Goal: Task Accomplishment & Management: Manage account settings

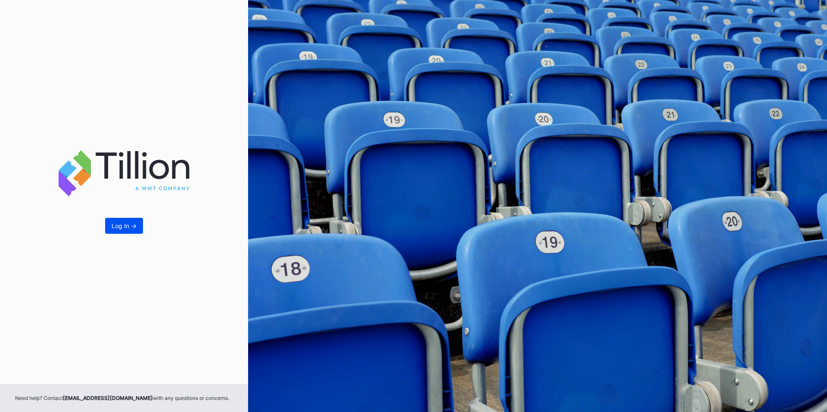
click at [129, 231] on button "Log In ->" at bounding box center [124, 226] width 38 height 16
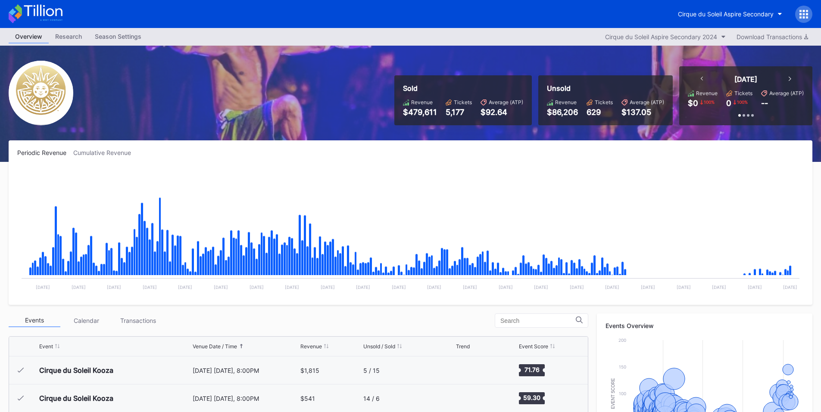
scroll to position [8544, 0]
click at [801, 13] on icon at bounding box center [800, 14] width 2 height 2
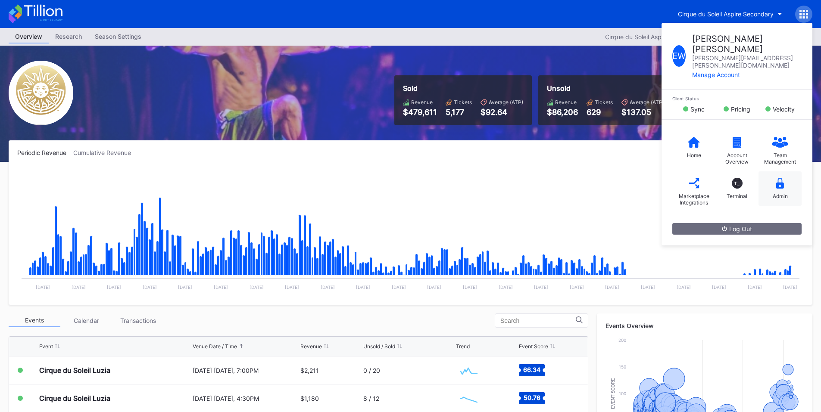
click at [786, 172] on div "Admin" at bounding box center [780, 189] width 43 height 34
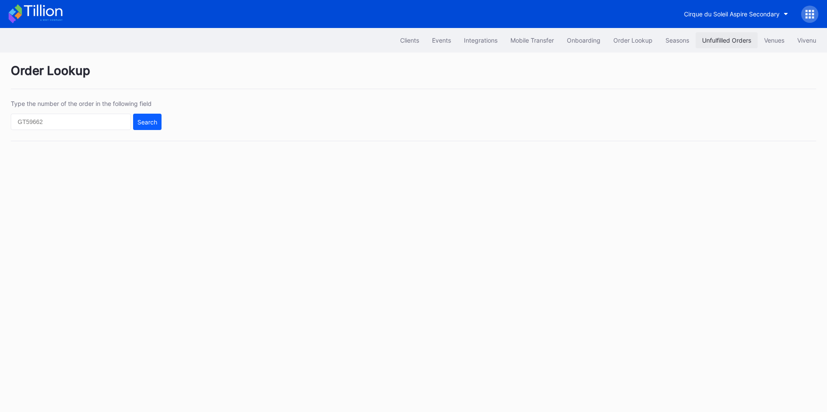
click at [727, 38] on div "Unfulfilled Orders" at bounding box center [726, 40] width 49 height 7
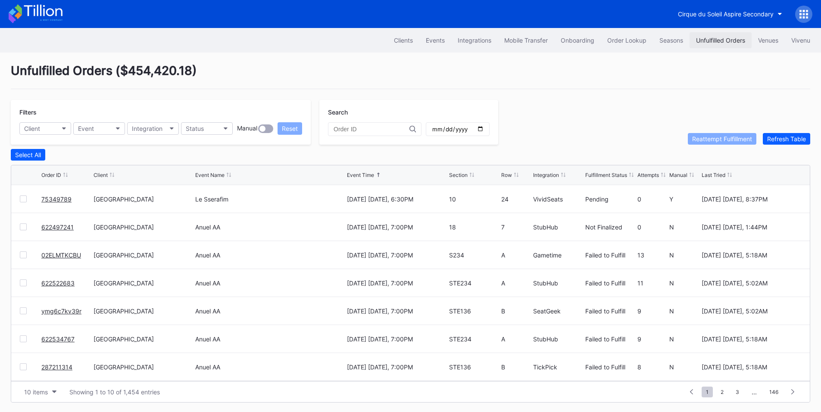
drag, startPoint x: 720, startPoint y: 44, endPoint x: 702, endPoint y: 46, distance: 17.4
click at [720, 44] on div "Unfulfilled Orders" at bounding box center [720, 40] width 49 height 7
click at [621, 43] on div "Order Lookup" at bounding box center [626, 40] width 39 height 7
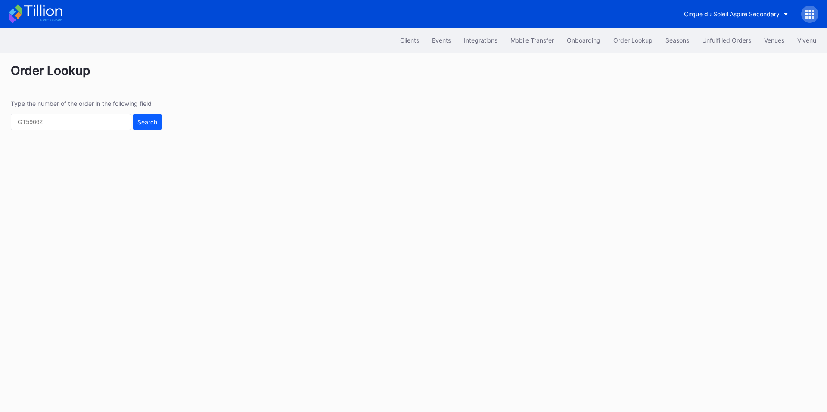
click at [48, 137] on div "Type the number of the order in the following field Search" at bounding box center [414, 120] width 806 height 41
click at [78, 126] on input "text" at bounding box center [71, 122] width 120 height 16
paste input "577379260"
type input "577379260"
click at [140, 123] on div "Search" at bounding box center [147, 122] width 20 height 7
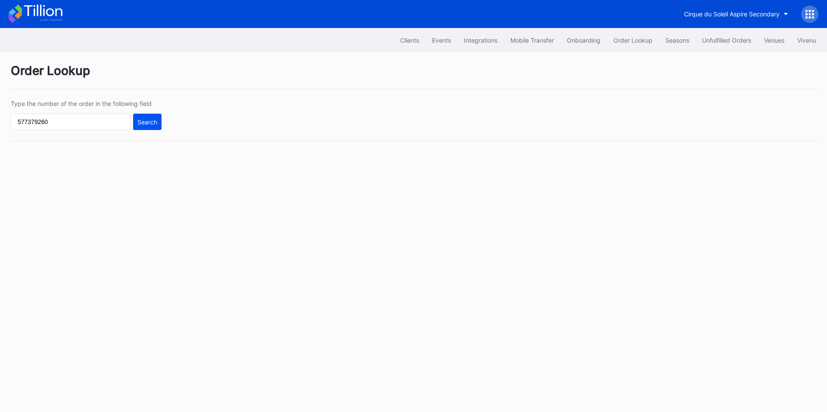
click at [158, 121] on button "Search" at bounding box center [147, 122] width 28 height 16
click at [89, 123] on input "text" at bounding box center [71, 122] width 120 height 16
paste input "577379260"
click at [19, 121] on input "577379260" at bounding box center [71, 122] width 120 height 16
click at [146, 121] on div "Search" at bounding box center [147, 122] width 20 height 7
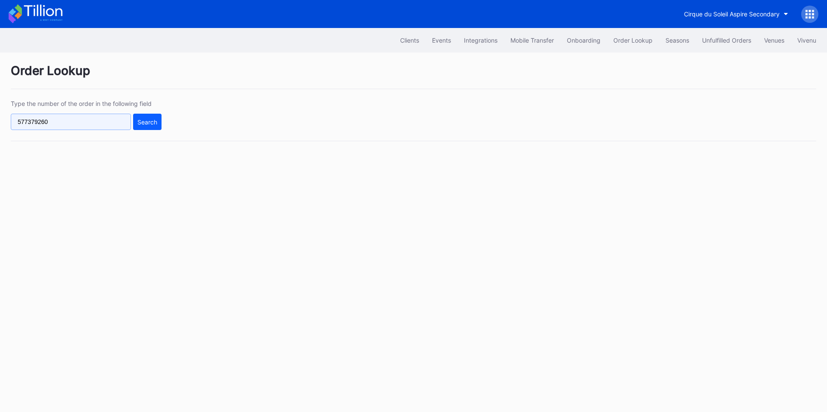
click at [89, 125] on input "577379260" at bounding box center [71, 122] width 120 height 16
paste input "620874693"
click at [137, 121] on button "Search" at bounding box center [147, 122] width 28 height 16
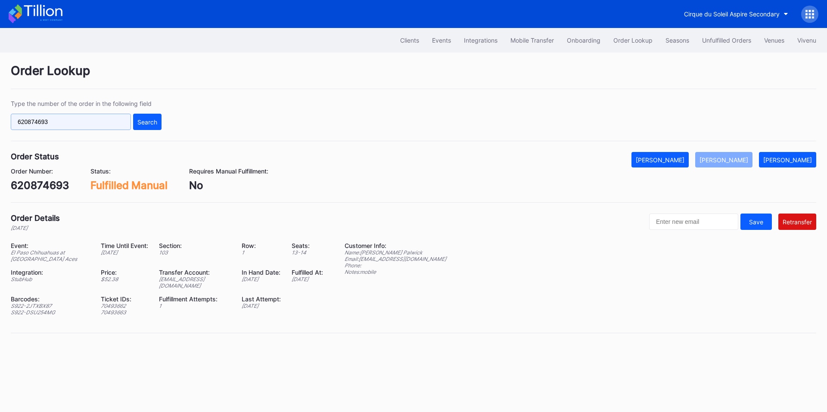
click at [106, 124] on input "620874693" at bounding box center [71, 122] width 120 height 16
paste input "271427750"
click at [148, 123] on div "Search" at bounding box center [147, 122] width 20 height 7
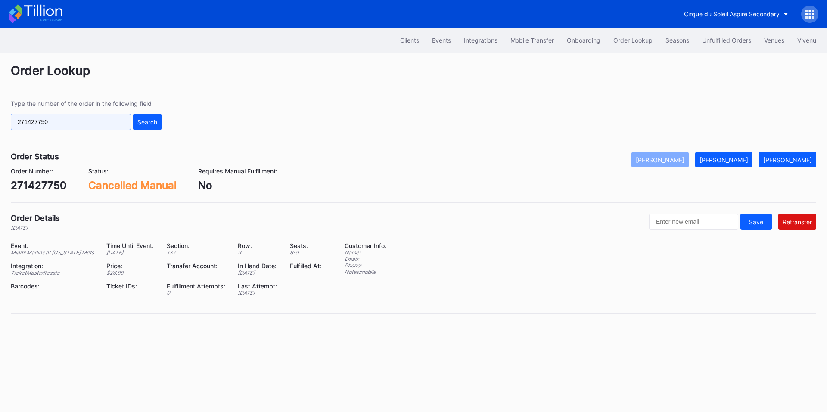
click at [83, 127] on input "271427750" at bounding box center [71, 122] width 120 height 16
paste input "8558"
click at [139, 122] on div "Search" at bounding box center [147, 122] width 20 height 7
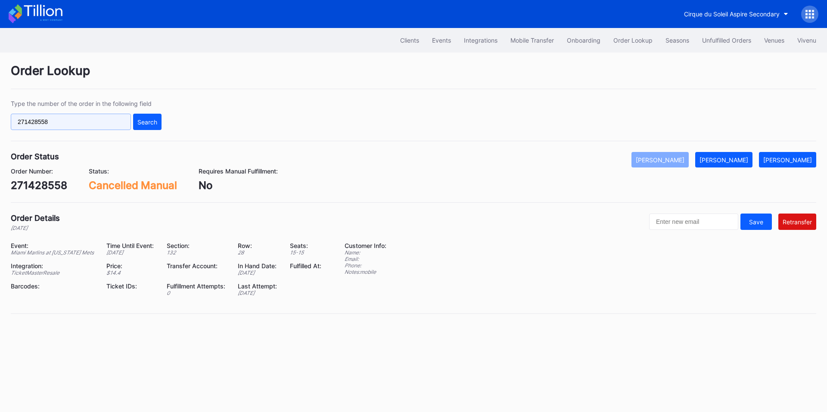
click at [104, 116] on input "271428558" at bounding box center [71, 122] width 120 height 16
paste input "66"
click at [144, 117] on button "Search" at bounding box center [147, 122] width 28 height 16
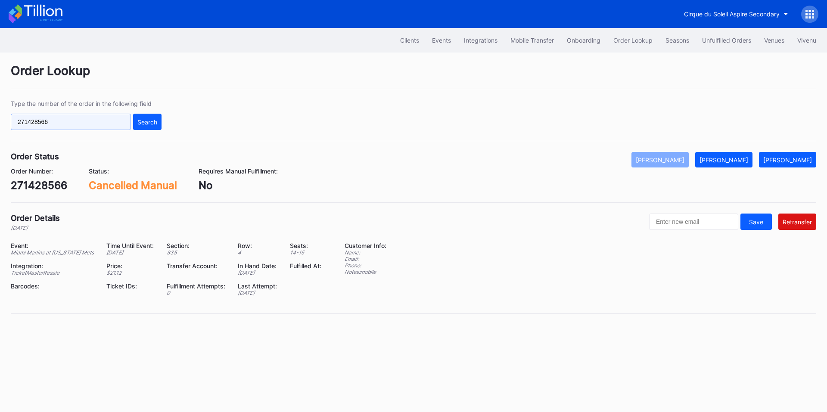
click at [90, 121] on input "271428566" at bounding box center [71, 122] width 120 height 16
paste input "30795"
click at [156, 121] on div "Search" at bounding box center [147, 122] width 20 height 7
click at [81, 126] on input "271430795" at bounding box center [71, 122] width 120 height 16
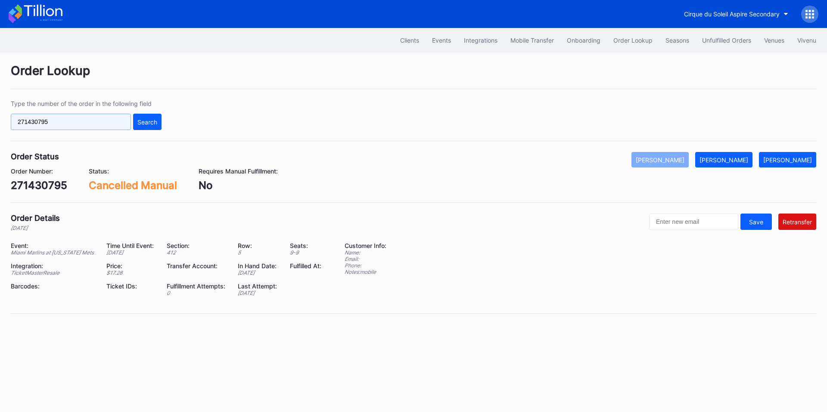
click at [81, 126] on input "271430795" at bounding box center [71, 122] width 120 height 16
paste input "622390642"
click at [148, 119] on div "Search" at bounding box center [147, 122] width 20 height 7
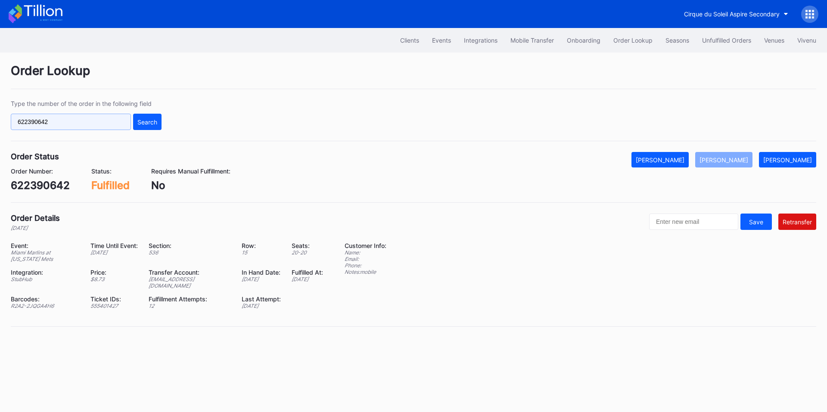
click at [76, 125] on input "622390642" at bounding box center [71, 122] width 120 height 16
paste input "434050"
click at [152, 124] on div "Search" at bounding box center [147, 122] width 20 height 7
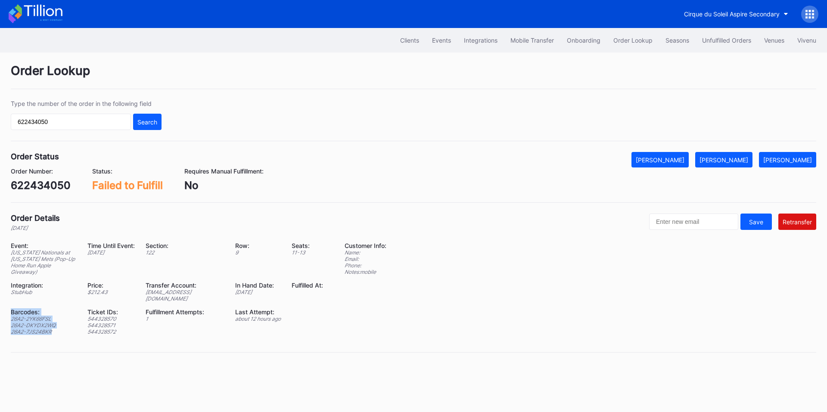
drag, startPoint x: 53, startPoint y: 326, endPoint x: 9, endPoint y: 306, distance: 47.7
click at [9, 306] on div "Order Lookup Type the number of the order in the following field 622434050 Sear…" at bounding box center [413, 214] width 827 height 322
copy div "Barcodes: 26A2-2YK66FSL 26A2-DKYDX2WQ 26A2-7JS24BKR"
click at [178, 292] on div "ed-8334778@eventdynamic.com" at bounding box center [185, 295] width 79 height 13
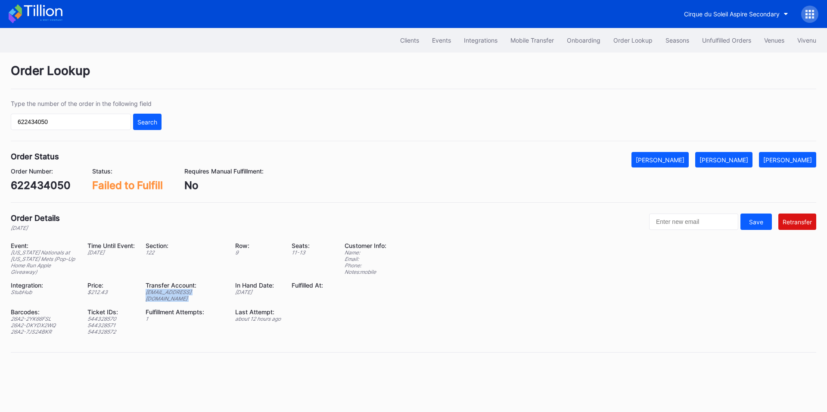
click at [178, 292] on div "ed-8334778@eventdynamic.com" at bounding box center [185, 295] width 79 height 13
copy div "ed-8334778@eventdynamic.com"
click at [97, 124] on input "622434050" at bounding box center [71, 122] width 120 height 16
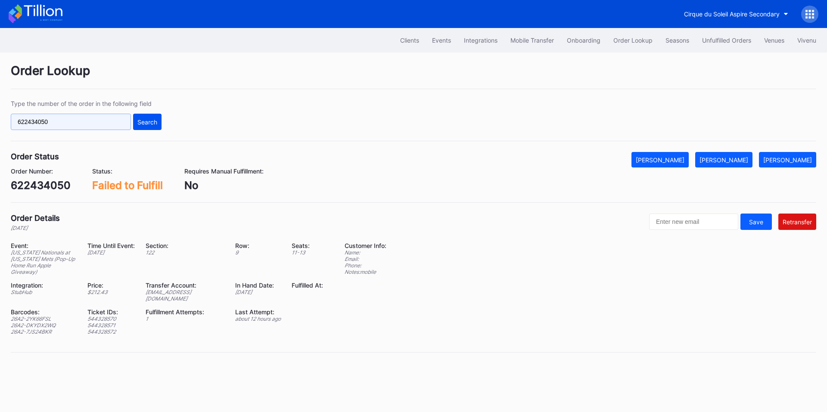
paste input "389913"
click at [154, 119] on div "Search" at bounding box center [147, 122] width 20 height 7
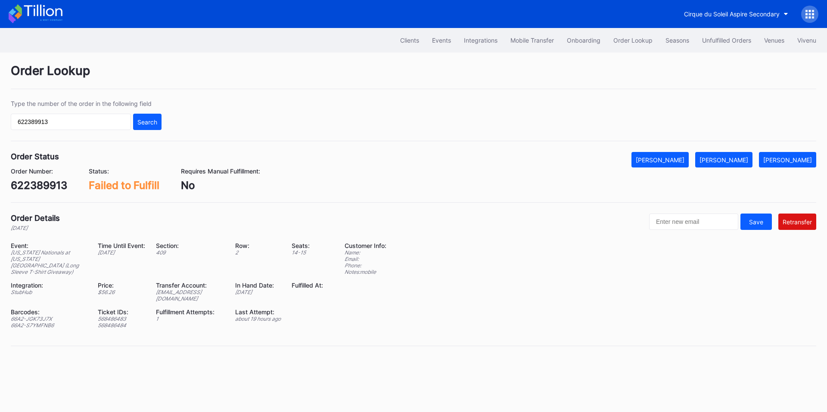
click at [181, 293] on div "ed-9386586@eventdynamic.com" at bounding box center [190, 295] width 69 height 13
copy div "ed-9386586@eventdynamic.com"
click at [34, 123] on input "622389913" at bounding box center [71, 122] width 120 height 16
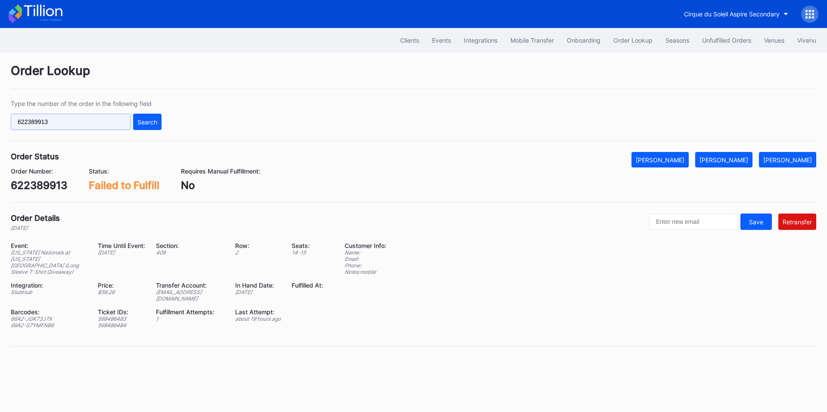
click at [34, 123] on input "622389913" at bounding box center [71, 122] width 120 height 16
click at [74, 126] on input "622389913" at bounding box center [71, 122] width 120 height 16
paste input "50660549"
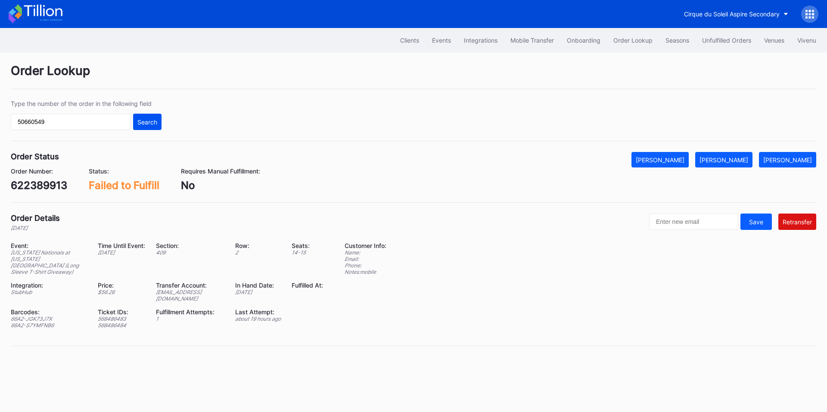
click at [145, 122] on div "Search" at bounding box center [147, 122] width 20 height 7
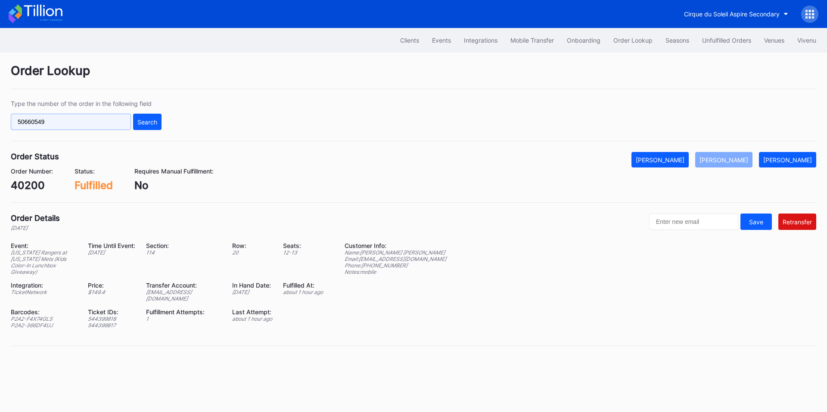
click at [97, 121] on input "50660549" at bounding box center [71, 122] width 120 height 16
paste input "59657"
click at [155, 121] on div "Search" at bounding box center [147, 122] width 20 height 7
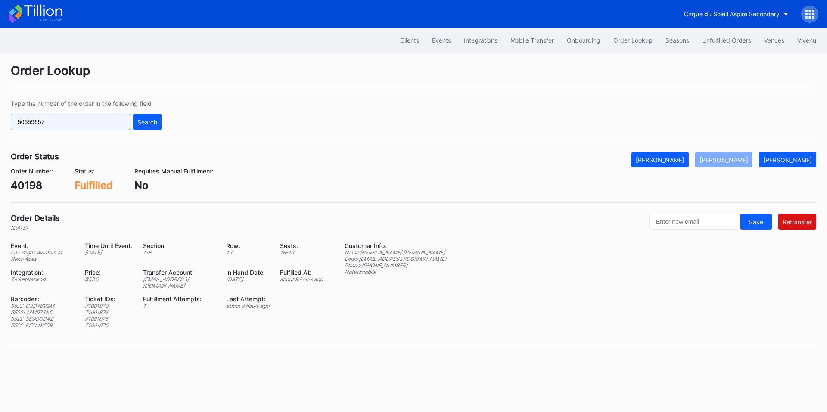
click at [67, 125] on input "50659657" at bounding box center [71, 122] width 120 height 16
paste input "525535"
click at [138, 122] on div "Search" at bounding box center [147, 122] width 20 height 7
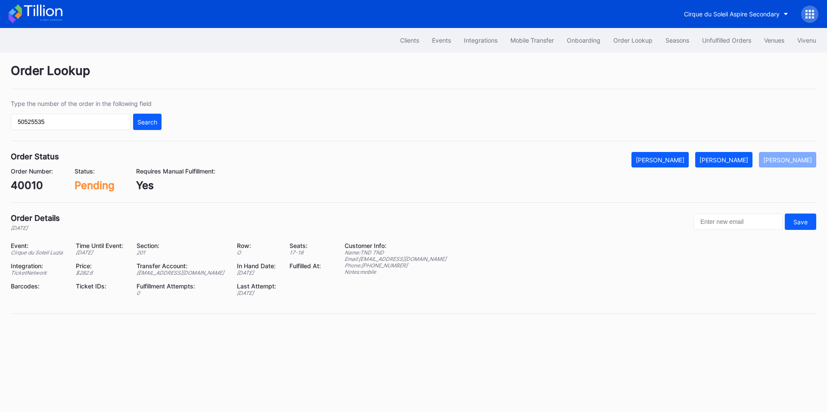
click at [737, 161] on div "[PERSON_NAME]" at bounding box center [724, 159] width 49 height 7
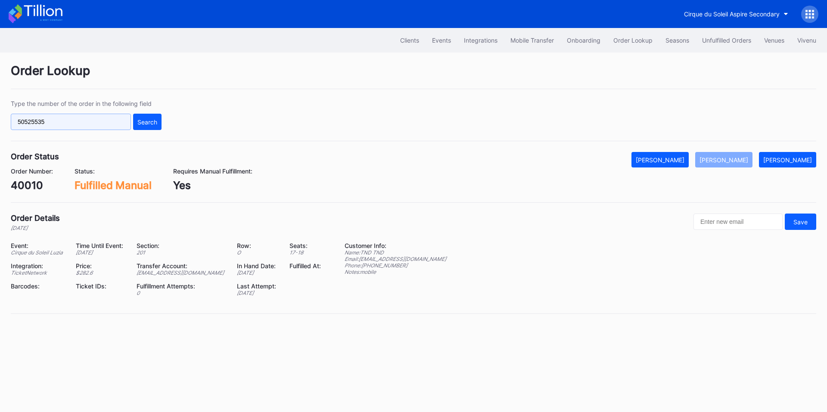
click at [91, 124] on input "50525535" at bounding box center [71, 122] width 120 height 16
paste input "656606"
click at [156, 124] on div "Search" at bounding box center [147, 122] width 20 height 7
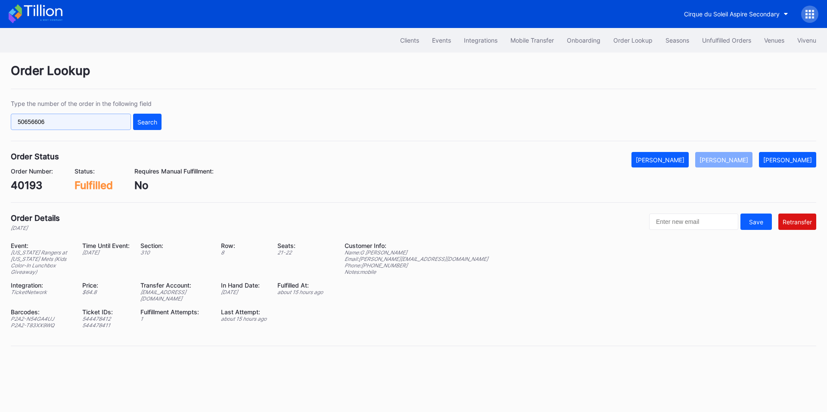
click at [80, 119] on input "50656606" at bounding box center [71, 122] width 120 height 16
paste input "622497241"
click at [149, 124] on div "Search" at bounding box center [147, 122] width 20 height 7
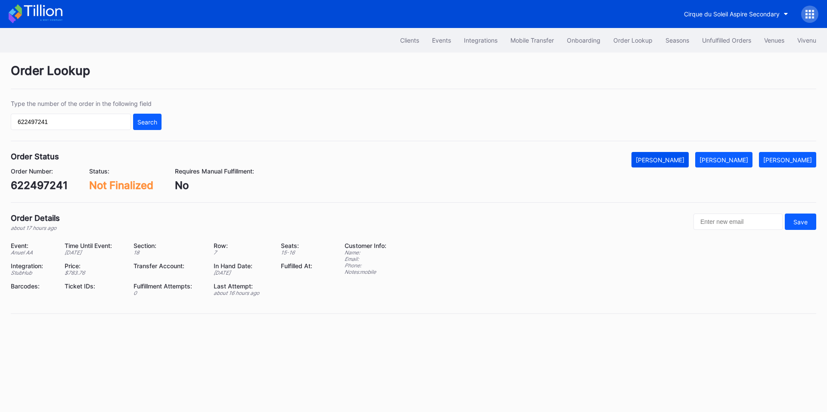
click at [685, 161] on div "[PERSON_NAME]" at bounding box center [660, 159] width 49 height 7
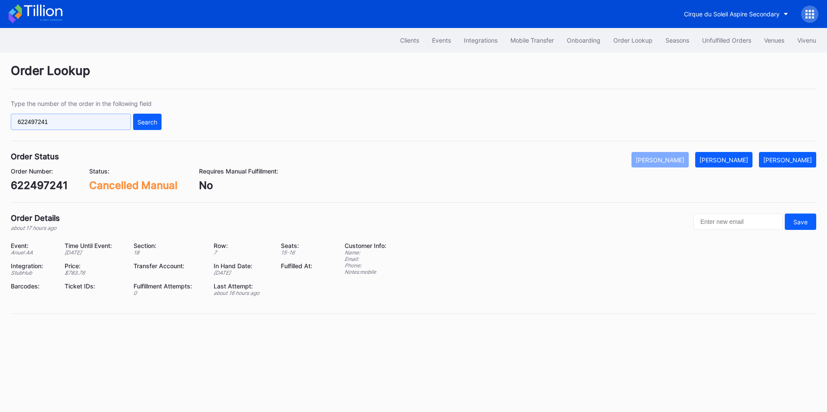
click at [75, 125] on input "622497241" at bounding box center [71, 122] width 120 height 16
paste input "01444024"
click at [145, 125] on div "Search" at bounding box center [147, 122] width 20 height 7
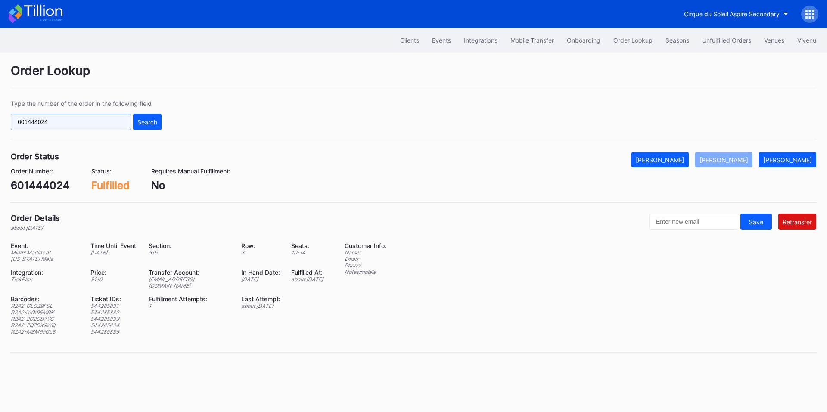
click at [106, 121] on input "601444024" at bounding box center [71, 122] width 120 height 16
paste input "75350086"
click at [143, 123] on div "Search" at bounding box center [147, 122] width 20 height 7
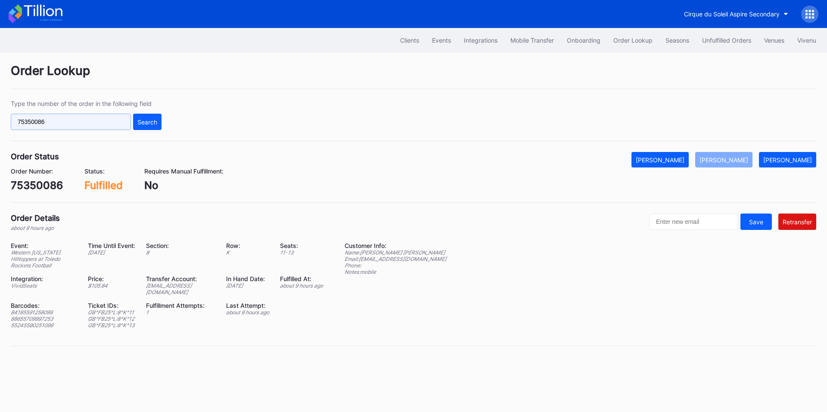
click at [81, 126] on input "75350086" at bounding box center [71, 122] width 120 height 16
click at [82, 126] on input "75350086" at bounding box center [71, 122] width 120 height 16
paste input "49278"
click at [141, 126] on button "Search" at bounding box center [147, 122] width 28 height 16
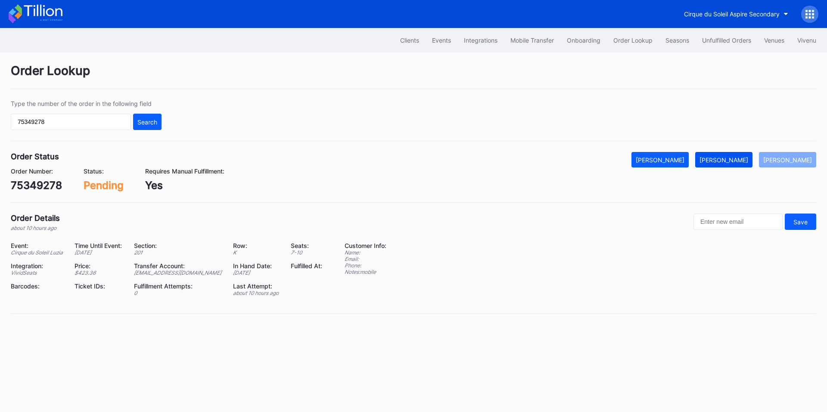
click at [730, 162] on div "[PERSON_NAME]" at bounding box center [724, 159] width 49 height 7
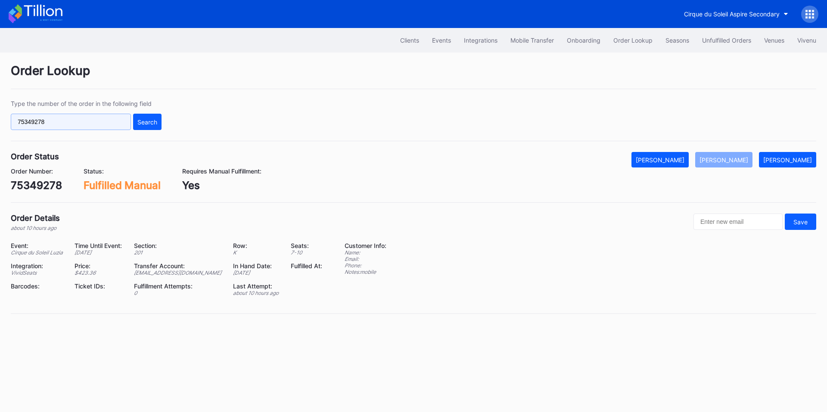
click at [62, 115] on input "75349278" at bounding box center [71, 122] width 120 height 16
paste input "789"
click at [142, 122] on div "Search" at bounding box center [147, 122] width 20 height 7
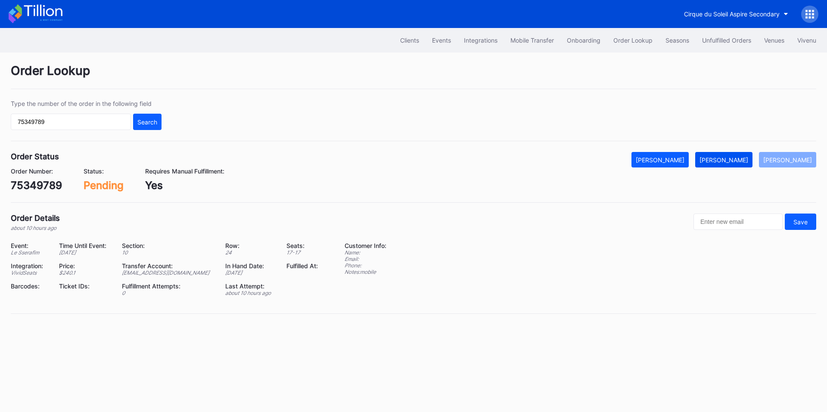
click at [726, 156] on div "[PERSON_NAME]" at bounding box center [724, 159] width 49 height 7
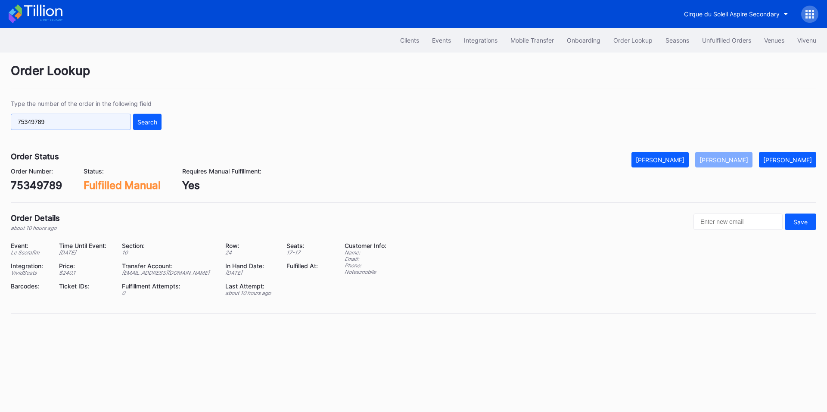
click at [92, 127] on input "75349789" at bounding box center [71, 122] width 120 height 16
paste input "02ELMTKCBU"
click at [154, 121] on div "Search" at bounding box center [147, 122] width 20 height 7
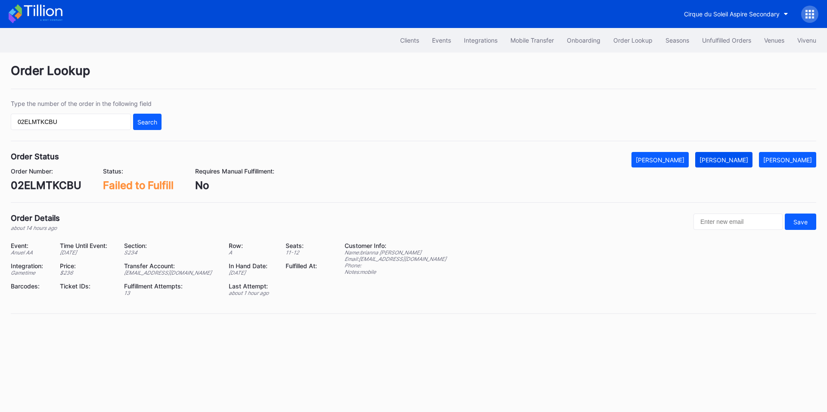
click at [733, 161] on div "[PERSON_NAME]" at bounding box center [724, 159] width 49 height 7
click at [69, 125] on input "02ELMTKCBU" at bounding box center [71, 122] width 120 height 16
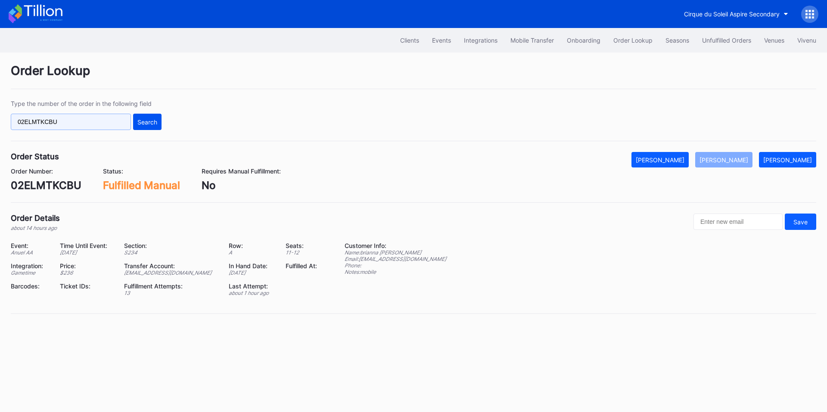
paste input "579738150"
click at [146, 117] on button "Search" at bounding box center [147, 122] width 28 height 16
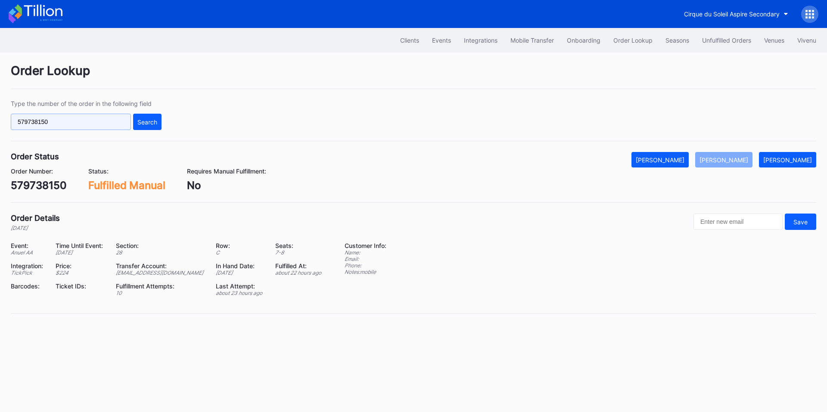
click at [89, 127] on input "579738150" at bounding box center [71, 122] width 120 height 16
paste input "75349278"
click at [84, 125] on input "57973815075349278" at bounding box center [71, 122] width 120 height 16
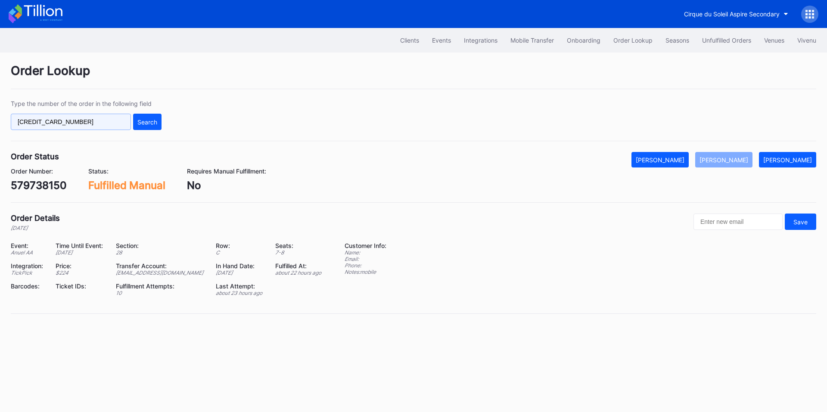
click at [84, 125] on input "57973815075349278" at bounding box center [71, 122] width 120 height 16
paste input "text"
click at [149, 120] on div "Search" at bounding box center [147, 122] width 20 height 7
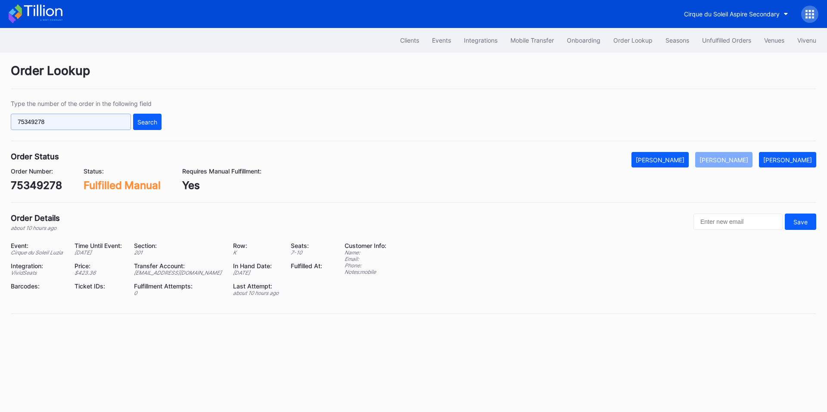
click at [93, 125] on input "75349278" at bounding box center [71, 122] width 120 height 16
paste input "789"
click at [142, 117] on button "Search" at bounding box center [147, 122] width 28 height 16
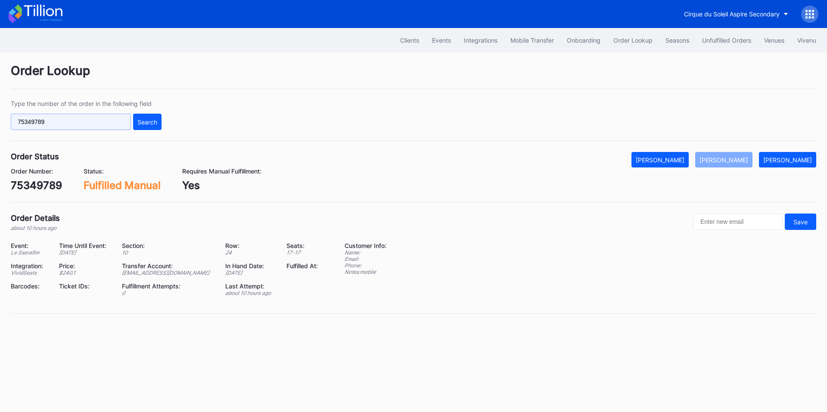
click at [84, 120] on input "75349789" at bounding box center [71, 122] width 120 height 16
paste input "271574007"
click at [153, 125] on div "Search" at bounding box center [147, 122] width 20 height 7
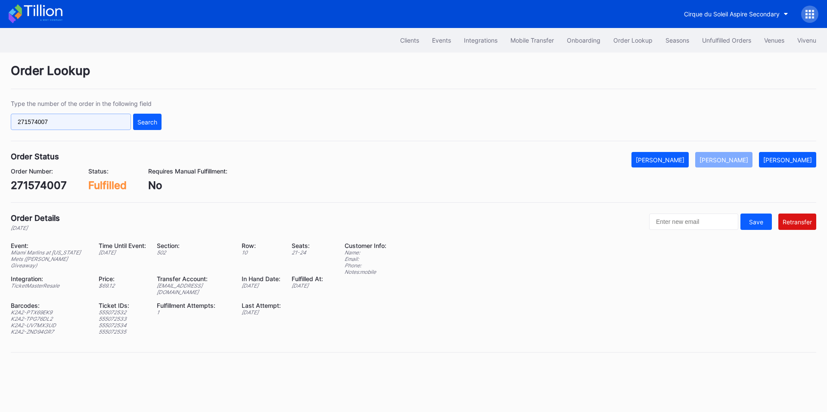
click at [72, 128] on input "271574007" at bounding box center [71, 122] width 120 height 16
paste input "887180017"
click at [150, 122] on div "Search" at bounding box center [147, 122] width 20 height 7
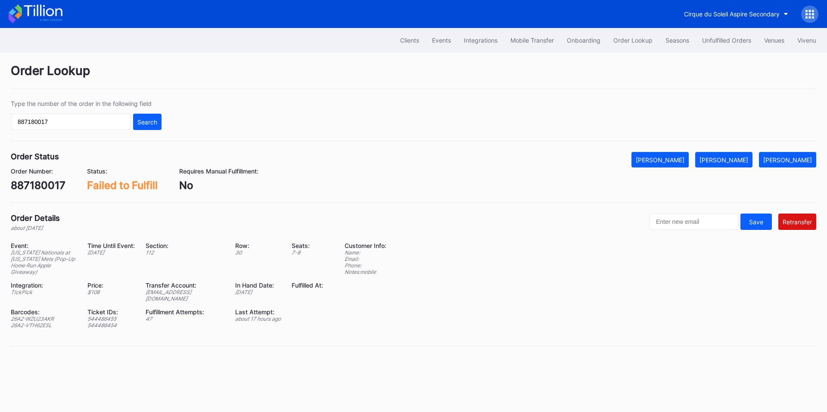
click at [40, 316] on div "26A2-WZU23AKR" at bounding box center [44, 319] width 66 height 6
copy div "26A2-WZU23AKR"
click at [50, 322] on div "26A2-VTH62ESL" at bounding box center [44, 325] width 66 height 6
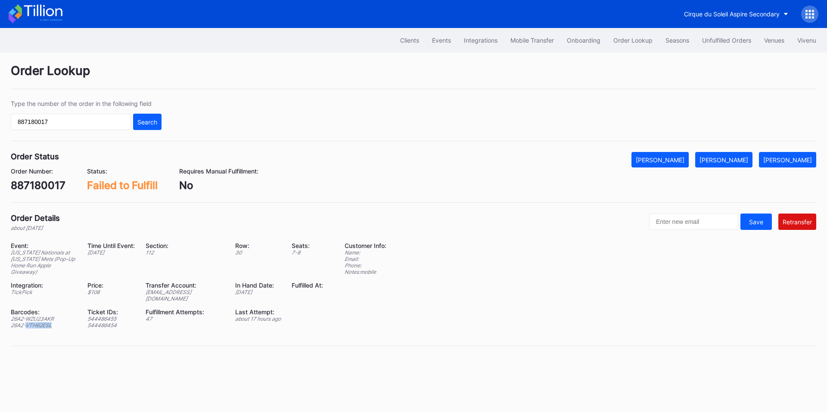
click at [50, 322] on div "26A2-VTH62ESL" at bounding box center [44, 325] width 66 height 6
copy div "26A2-VTH62ESL"
click at [26, 120] on input "887180017" at bounding box center [71, 122] width 120 height 16
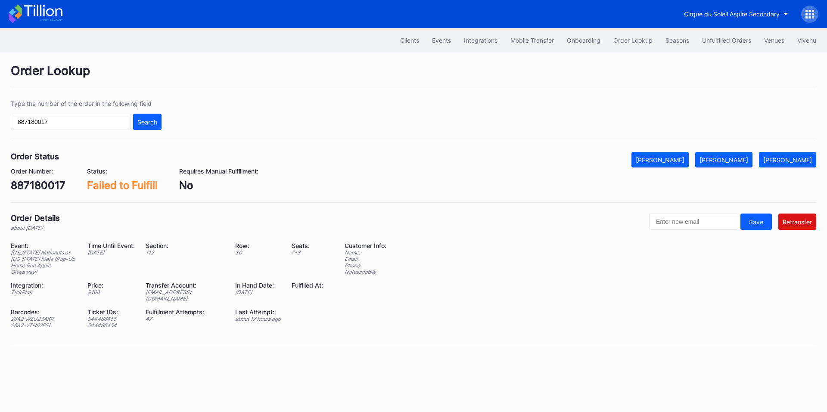
click at [43, 183] on div "887180017" at bounding box center [38, 185] width 55 height 12
click at [61, 125] on input "887180017" at bounding box center [71, 122] width 120 height 16
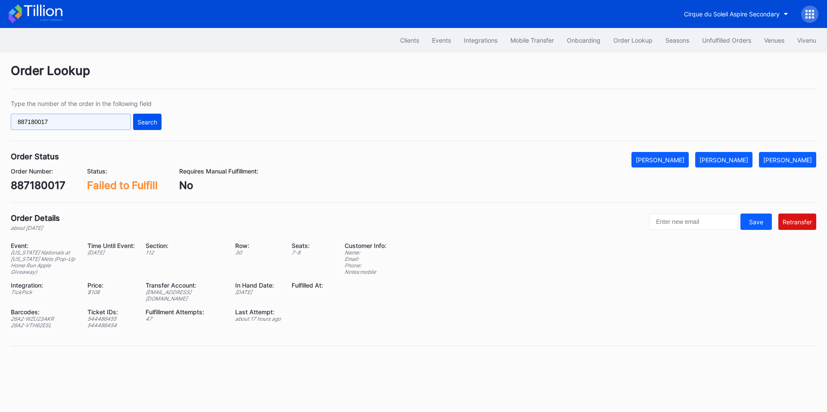
paste input "622311362"
click at [150, 119] on div "Search" at bounding box center [147, 122] width 20 height 7
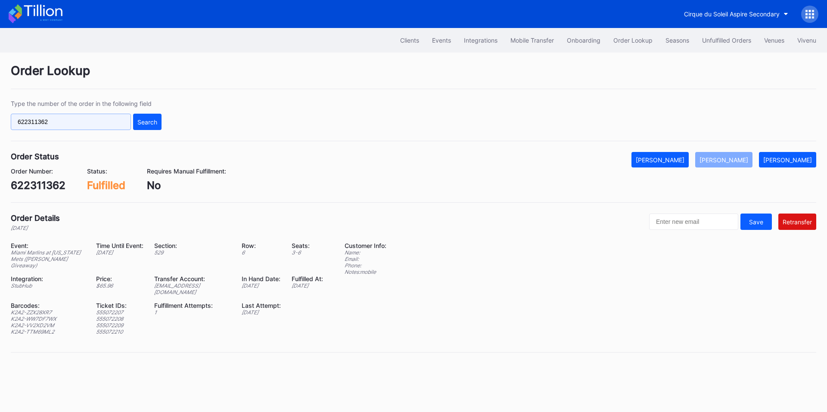
click at [53, 119] on input "622311362" at bounding box center [71, 122] width 120 height 16
type input "6"
type input "622383087"
click at [162, 121] on div "Type the number of the order in the following field 622383087 Search" at bounding box center [414, 120] width 806 height 41
click at [149, 122] on div "Search" at bounding box center [147, 122] width 20 height 7
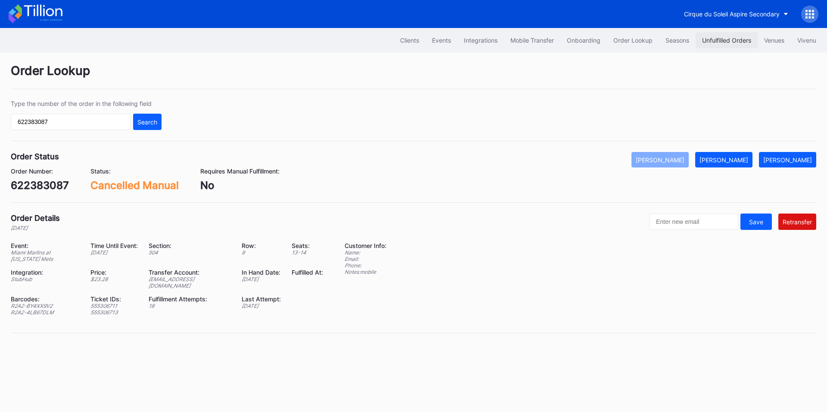
click at [735, 40] on div "Unfulfilled Orders" at bounding box center [726, 40] width 49 height 7
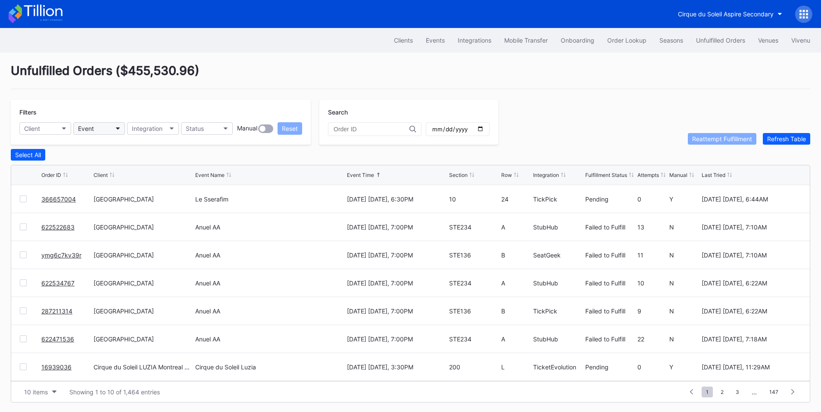
click at [113, 131] on button "Event" at bounding box center [99, 128] width 52 height 12
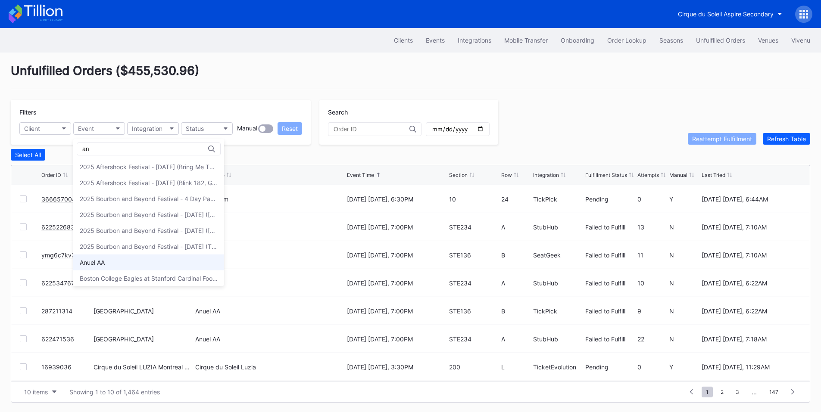
type input "an"
click at [117, 263] on div "Anuel AA" at bounding box center [148, 263] width 151 height 16
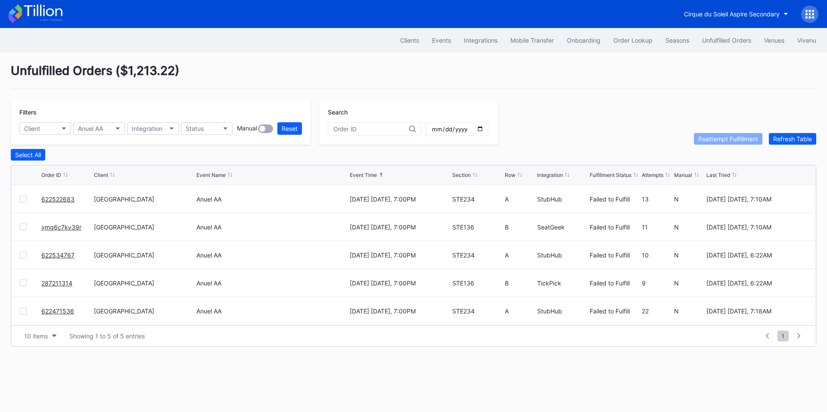
click at [545, 178] on div "Integration" at bounding box center [550, 175] width 26 height 6
click at [552, 175] on div "Integration" at bounding box center [550, 175] width 26 height 6
drag, startPoint x: 55, startPoint y: 197, endPoint x: 71, endPoint y: 194, distance: 16.8
drag, startPoint x: 68, startPoint y: 228, endPoint x: 76, endPoint y: 222, distance: 9.6
drag, startPoint x: 64, startPoint y: 311, endPoint x: 76, endPoint y: 301, distance: 15.3
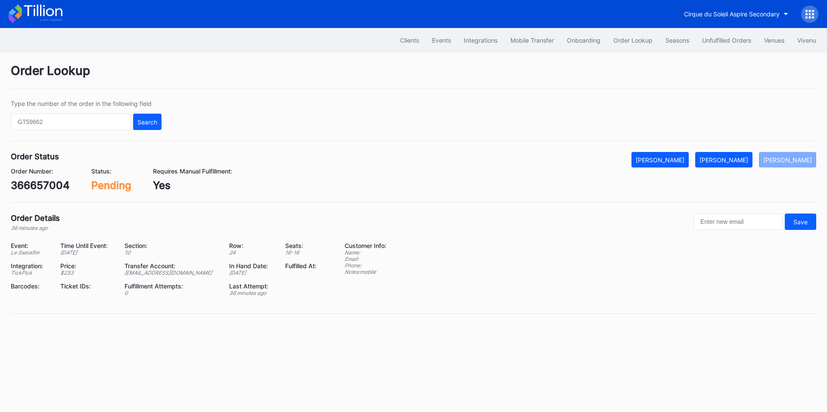
click at [44, 184] on div "366657004" at bounding box center [40, 185] width 59 height 12
copy div "366657004"
click at [721, 160] on div "[PERSON_NAME]" at bounding box center [724, 159] width 49 height 7
click at [47, 184] on div "287211314" at bounding box center [37, 185] width 53 height 12
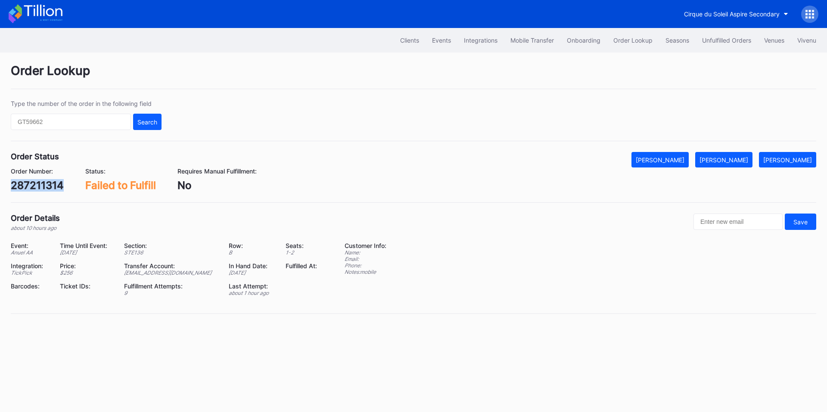
click at [47, 184] on div "287211314" at bounding box center [37, 185] width 53 height 12
copy div "287211314"
click at [740, 158] on div "[PERSON_NAME]" at bounding box center [724, 159] width 49 height 7
click at [41, 190] on div "622522683" at bounding box center [40, 185] width 58 height 12
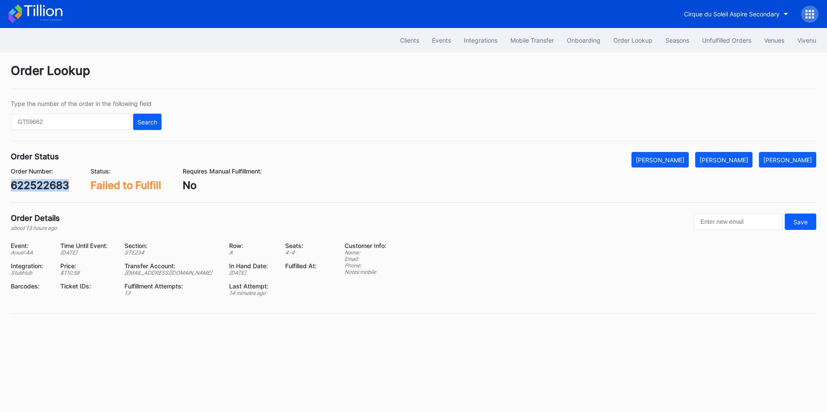
copy div "622522683"
click at [727, 165] on button "[PERSON_NAME]" at bounding box center [724, 160] width 57 height 16
click at [48, 183] on div "622534767" at bounding box center [40, 185] width 58 height 12
copy div "622534767"
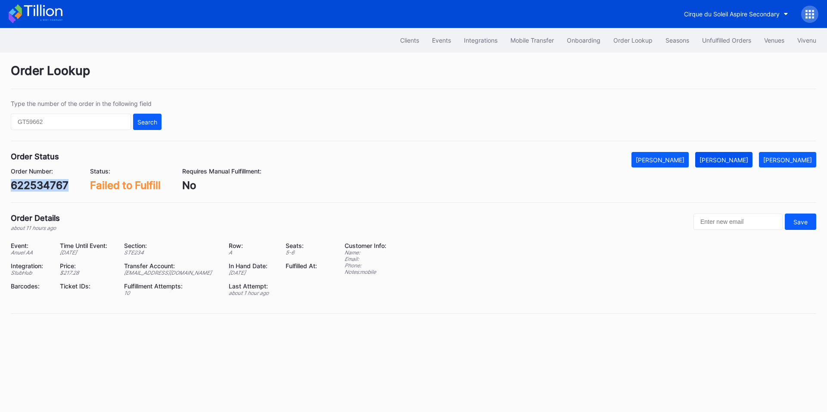
click at [742, 161] on div "[PERSON_NAME]" at bounding box center [724, 159] width 49 height 7
click at [556, 121] on div "Type the number of the order in the following field Search" at bounding box center [414, 120] width 806 height 41
click at [47, 190] on div "622471536" at bounding box center [39, 185] width 56 height 12
copy div "622471536"
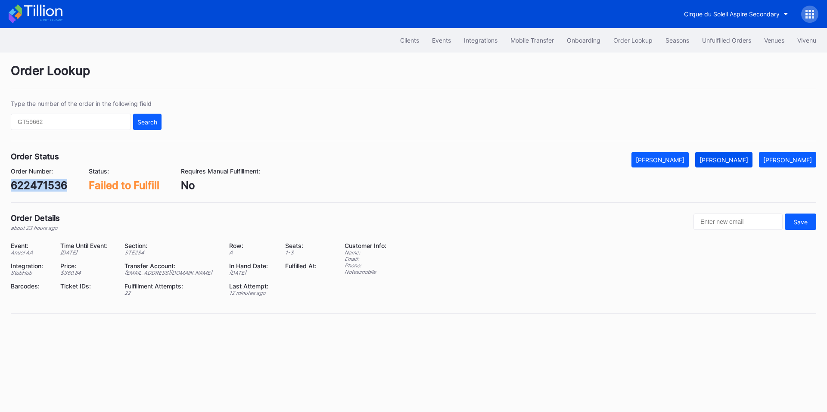
click at [730, 156] on div "[PERSON_NAME]" at bounding box center [724, 159] width 49 height 7
click at [50, 186] on div "ymg6c7kv39r" at bounding box center [45, 185] width 69 height 12
copy div "ymg6c7kv39r"
click at [746, 161] on div "[PERSON_NAME]" at bounding box center [724, 159] width 49 height 7
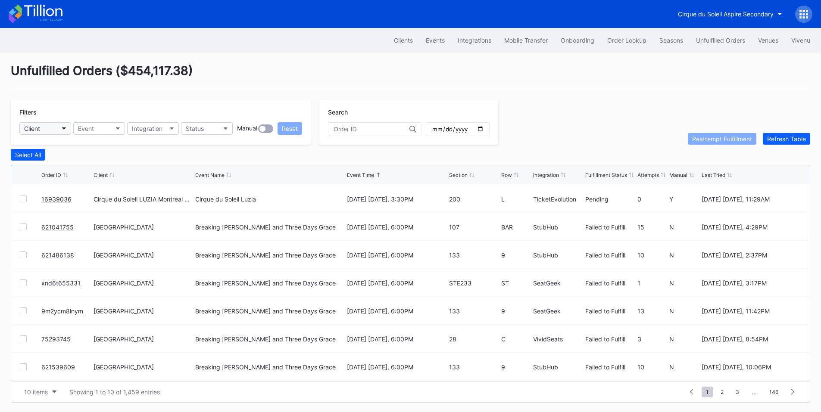
click at [49, 134] on button "Client" at bounding box center [45, 128] width 52 height 12
type input "pru"
click at [73, 167] on div "Prudential Center Secondary" at bounding box center [56, 166] width 60 height 7
click at [116, 130] on button "Event" at bounding box center [99, 128] width 52 height 12
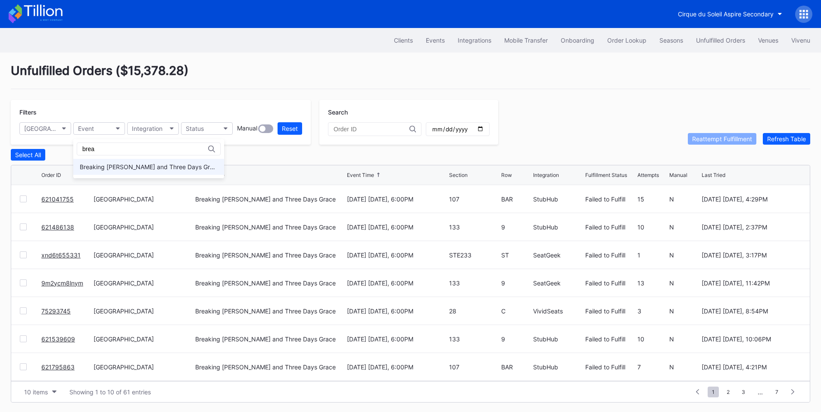
type input "brea"
click at [113, 166] on div "Breaking [PERSON_NAME] and Three Days Grace" at bounding box center [149, 166] width 138 height 7
click at [143, 125] on button "Integration" at bounding box center [153, 128] width 52 height 12
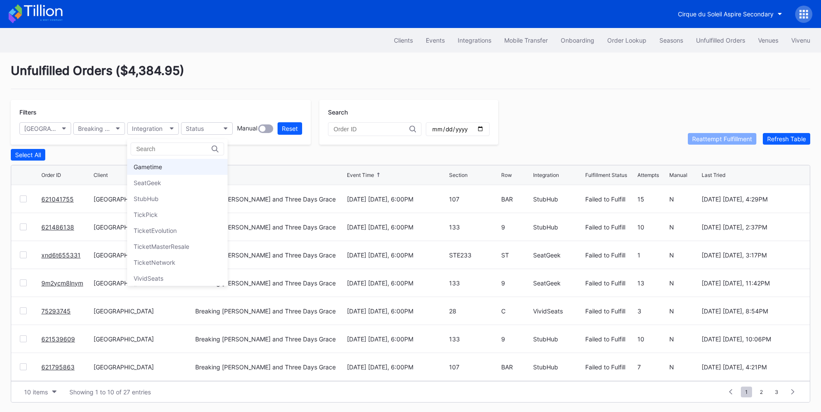
click at [161, 165] on div "Gametime" at bounding box center [148, 166] width 28 height 7
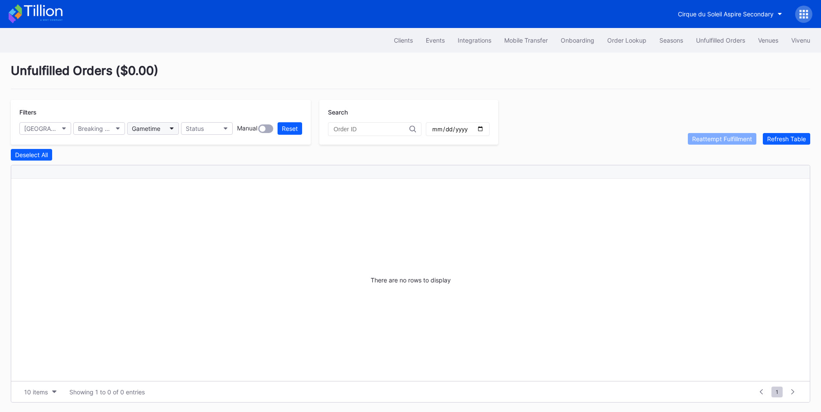
click at [159, 126] on div "Gametime" at bounding box center [146, 128] width 28 height 7
click at [159, 184] on div "SeatGeek" at bounding box center [148, 182] width 28 height 7
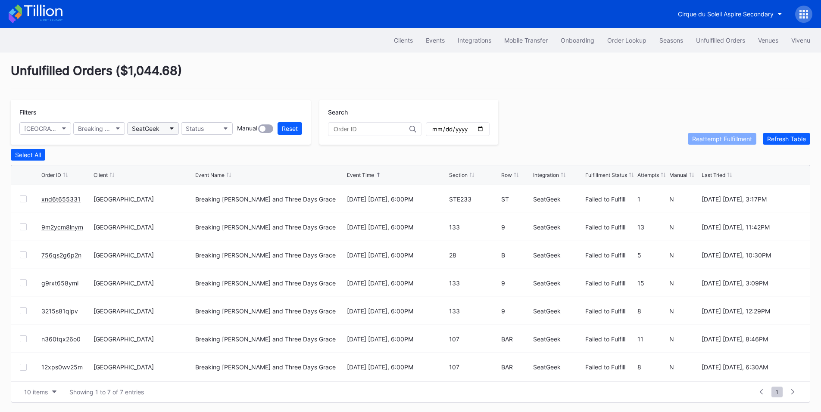
click at [166, 131] on button "SeatGeek" at bounding box center [153, 128] width 52 height 12
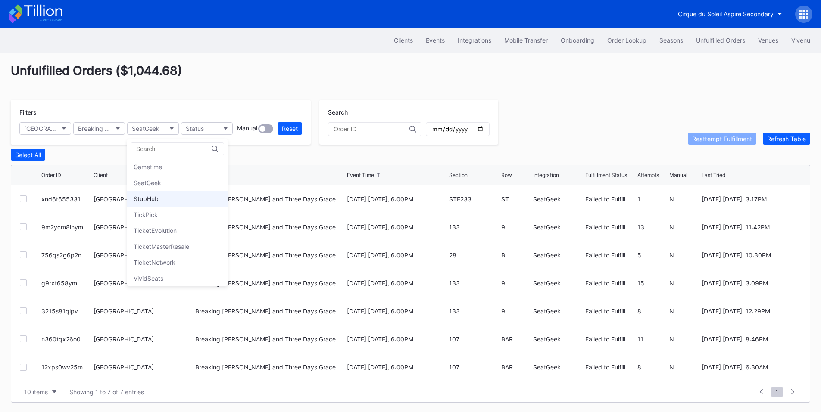
click at [162, 194] on div "StubHub" at bounding box center [177, 199] width 100 height 16
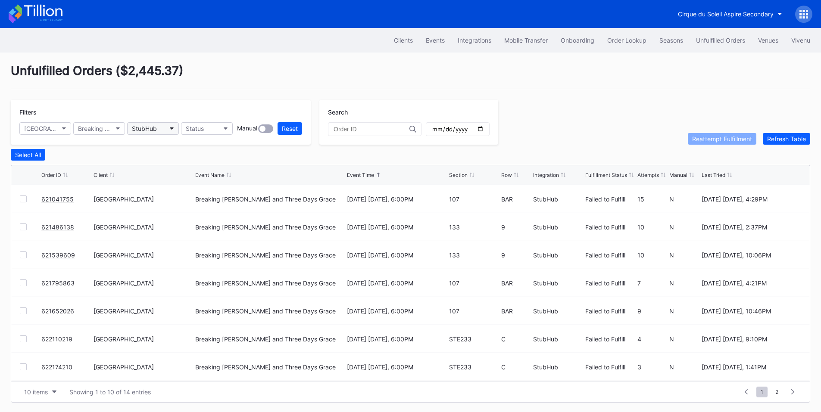
click at [162, 132] on button "StubHub" at bounding box center [153, 128] width 52 height 12
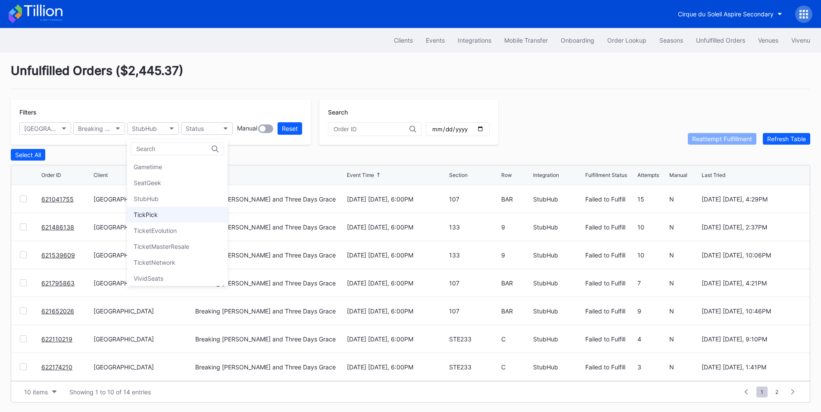
click at [159, 218] on div "TickPick" at bounding box center [177, 215] width 100 height 16
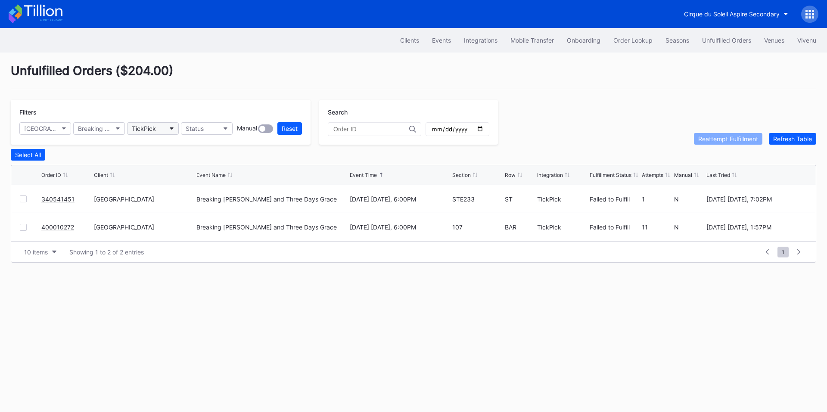
click at [156, 123] on button "TickPick" at bounding box center [153, 128] width 52 height 12
click at [162, 275] on div "VividSeats" at bounding box center [149, 278] width 30 height 7
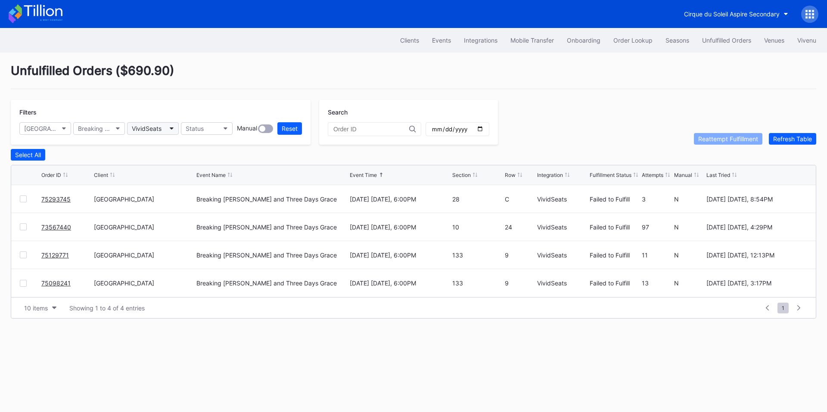
click at [161, 128] on div "VividSeats" at bounding box center [147, 128] width 30 height 7
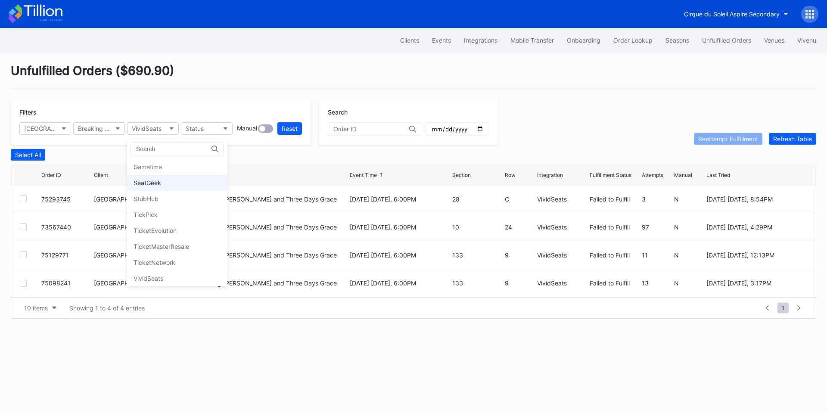
click at [158, 181] on div "SeatGeek" at bounding box center [148, 182] width 28 height 7
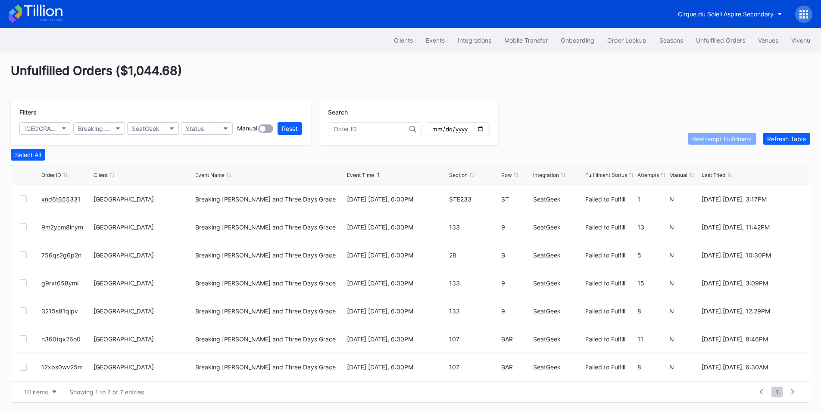
drag, startPoint x: 66, startPoint y: 256, endPoint x: 99, endPoint y: 229, distance: 42.3
drag, startPoint x: 55, startPoint y: 286, endPoint x: 99, endPoint y: 246, distance: 59.2
click at [142, 131] on div "SeatGeek" at bounding box center [146, 128] width 28 height 7
click at [152, 165] on div "Gametime" at bounding box center [148, 166] width 28 height 7
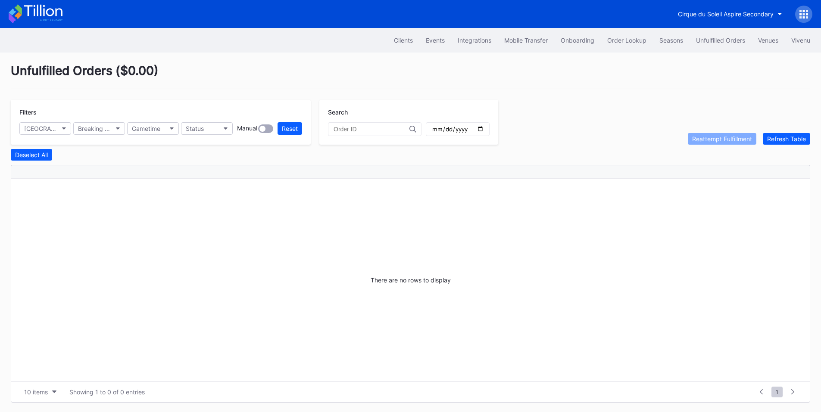
click at [157, 121] on div "Filters Prudential Center Secondary Breaking Benjamin and Three Days Grace Game…" at bounding box center [161, 122] width 300 height 45
click at [171, 131] on button "Gametime" at bounding box center [153, 128] width 52 height 12
click at [158, 194] on div "StubHub" at bounding box center [177, 199] width 100 height 16
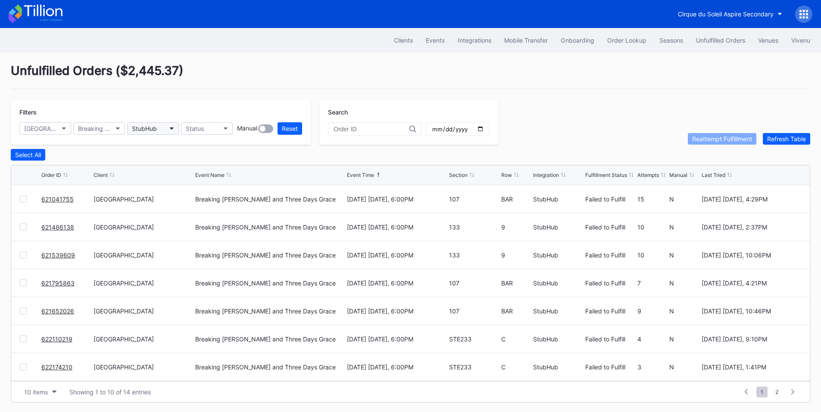
click at [156, 132] on div "StubHub" at bounding box center [144, 128] width 25 height 7
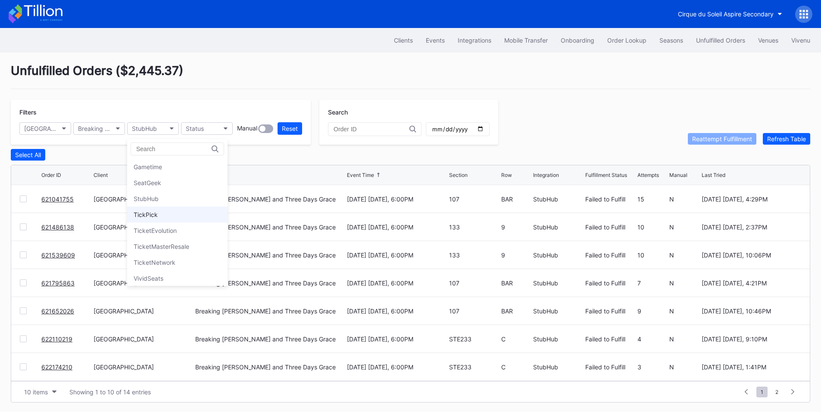
click at [160, 220] on div "TickPick" at bounding box center [177, 215] width 100 height 16
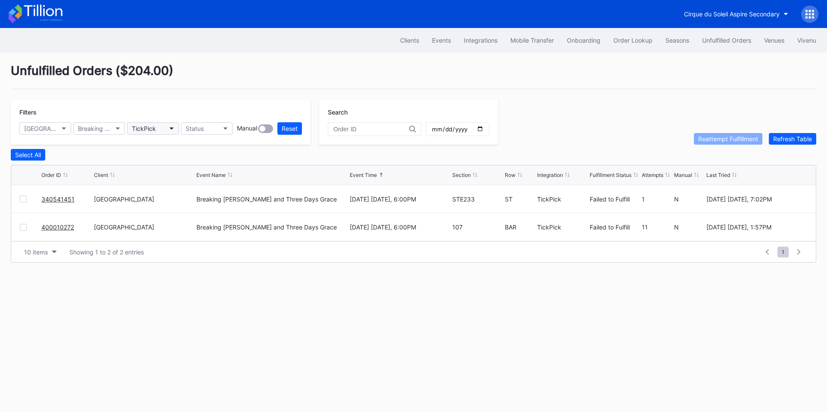
click at [163, 129] on button "TickPick" at bounding box center [153, 128] width 52 height 12
click at [152, 284] on div "Gametime SeatGeek StubHub TickPick TicketEvolution TicketMasterResale TicketNet…" at bounding box center [177, 212] width 100 height 147
click at [153, 273] on div "VividSeats" at bounding box center [177, 279] width 100 height 16
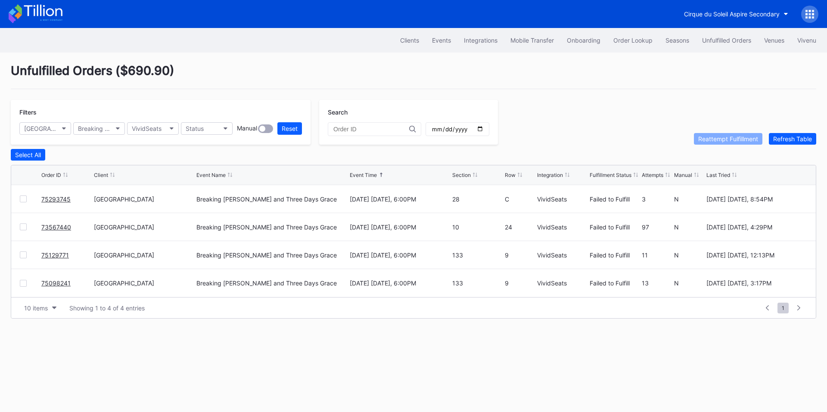
drag, startPoint x: 58, startPoint y: 232, endPoint x: 111, endPoint y: 196, distance: 64.4
drag, startPoint x: 60, startPoint y: 259, endPoint x: 86, endPoint y: 239, distance: 32.9
click at [141, 131] on div "VividSeats" at bounding box center [147, 128] width 30 height 7
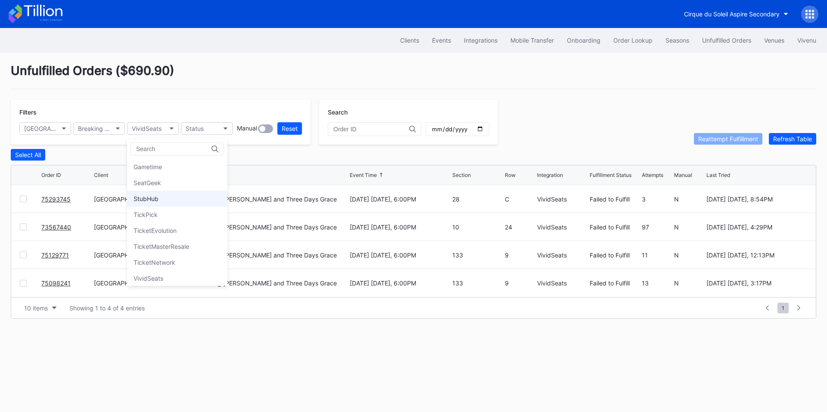
click at [153, 196] on div "StubHub" at bounding box center [146, 198] width 25 height 7
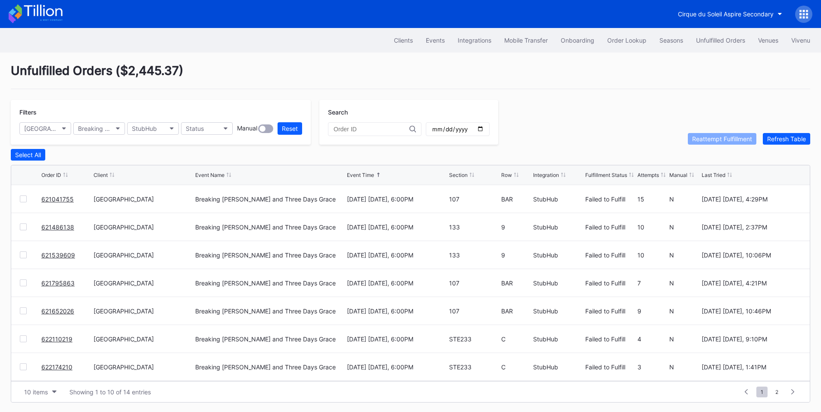
click at [455, 178] on div "Section" at bounding box center [458, 175] width 19 height 6
drag, startPoint x: 55, startPoint y: 287, endPoint x: 61, endPoint y: 282, distance: 7.9
click at [614, 41] on div "Order Lookup" at bounding box center [626, 40] width 39 height 7
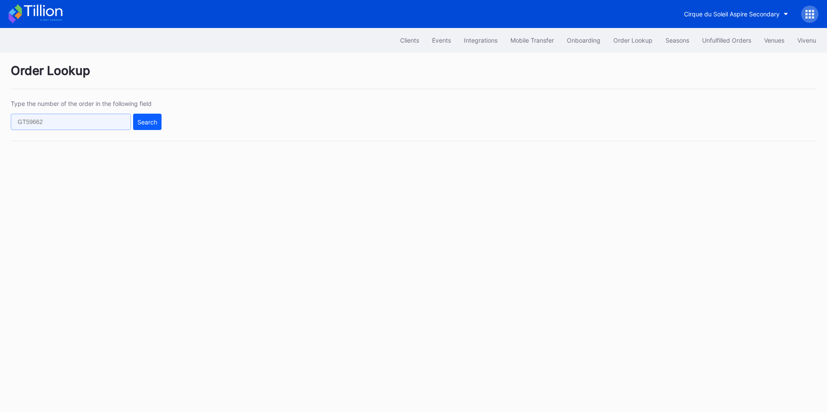
click at [87, 119] on input "text" at bounding box center [71, 122] width 120 height 16
paste input "50556492"
click at [152, 124] on div "Search" at bounding box center [147, 122] width 20 height 7
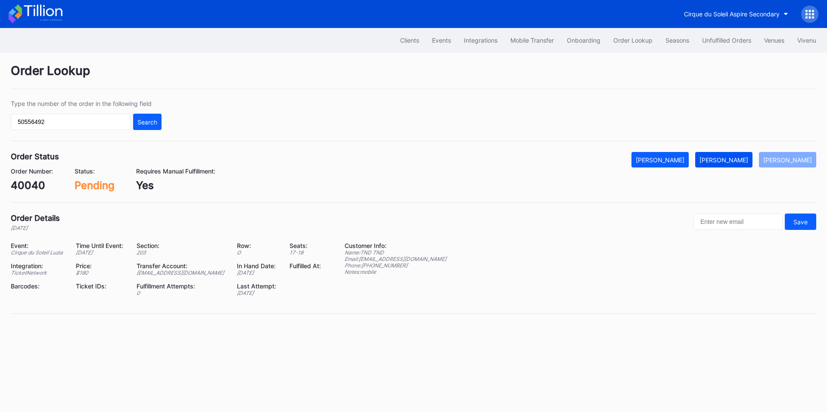
click at [734, 162] on div "[PERSON_NAME]" at bounding box center [724, 159] width 49 height 7
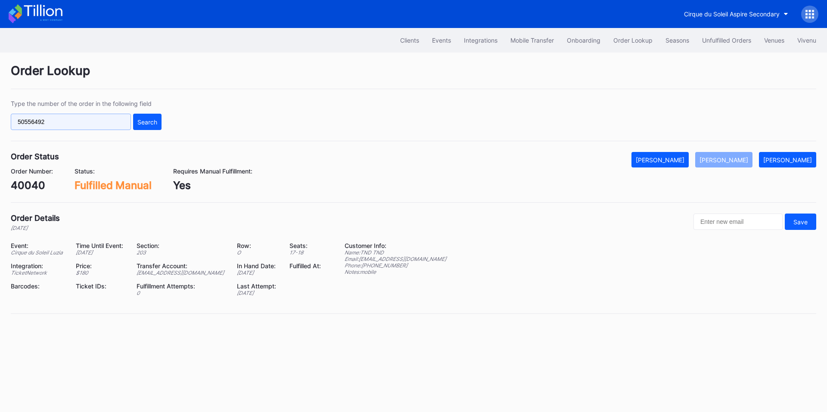
click at [102, 125] on input "50556492" at bounding box center [71, 122] width 120 height 16
paste input "625437"
click at [143, 124] on div "Search" at bounding box center [147, 122] width 20 height 7
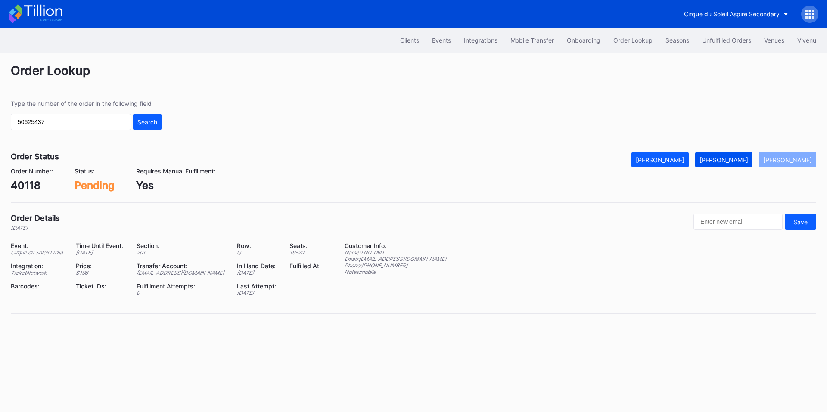
click at [724, 159] on div "[PERSON_NAME]" at bounding box center [724, 159] width 49 height 7
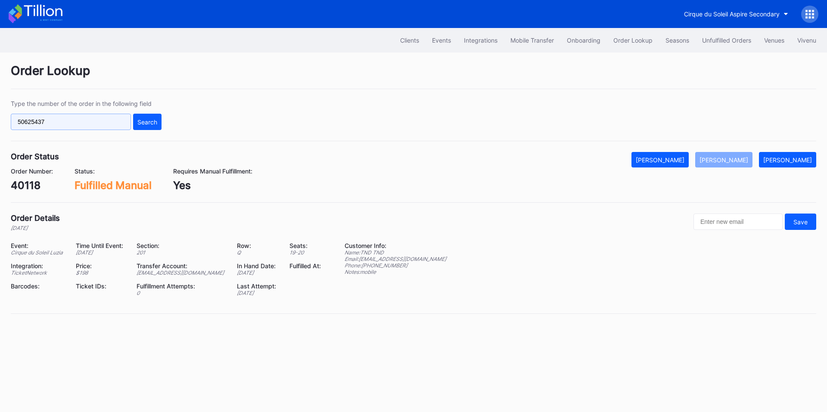
click at [72, 122] on input "50625437" at bounding box center [71, 122] width 120 height 16
paste input "621316424"
type input "621316424"
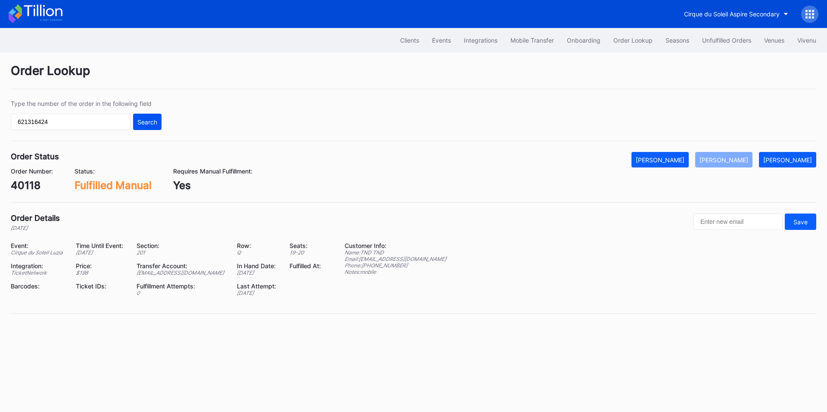
drag, startPoint x: 138, startPoint y: 122, endPoint x: 487, endPoint y: 0, distance: 369.6
click at [140, 122] on div "Search" at bounding box center [147, 122] width 20 height 7
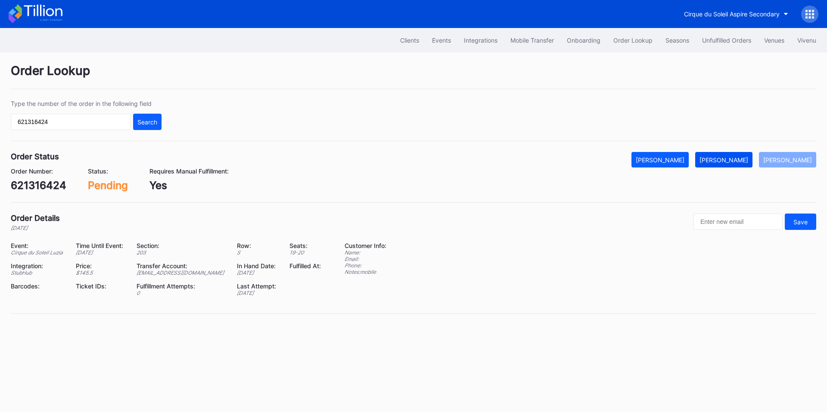
click at [742, 154] on button "[PERSON_NAME]" at bounding box center [724, 160] width 57 height 16
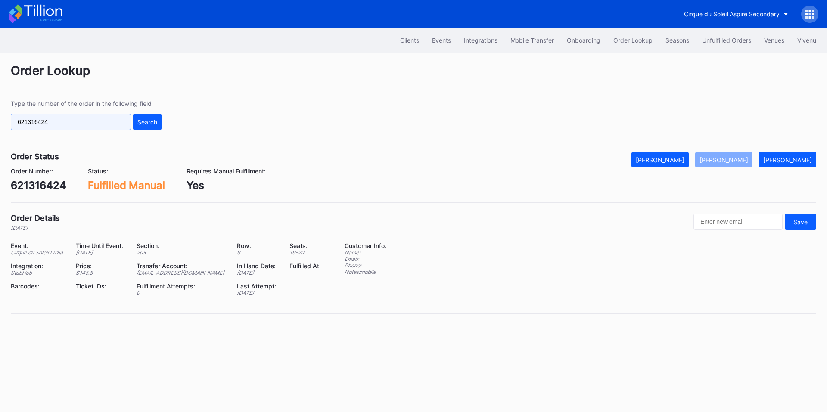
click at [63, 123] on input "621316424" at bounding box center [71, 122] width 120 height 16
click at [146, 125] on div "Search" at bounding box center [147, 122] width 20 height 7
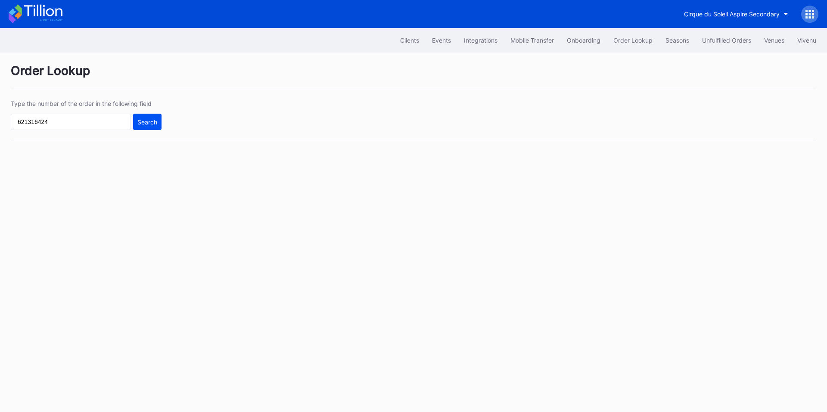
click at [143, 119] on div "Search" at bounding box center [147, 122] width 20 height 7
click at [81, 120] on input "621316424" at bounding box center [71, 122] width 120 height 16
paste input "75323083"
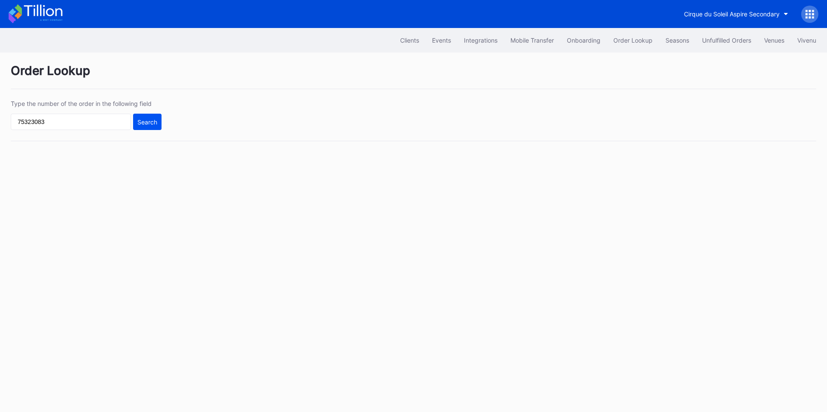
click at [149, 124] on div "Search" at bounding box center [147, 122] width 20 height 7
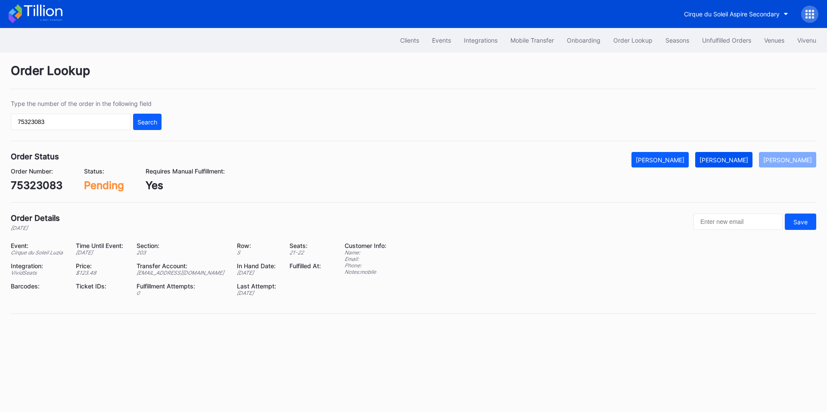
click at [741, 156] on div "[PERSON_NAME]" at bounding box center [724, 159] width 49 height 7
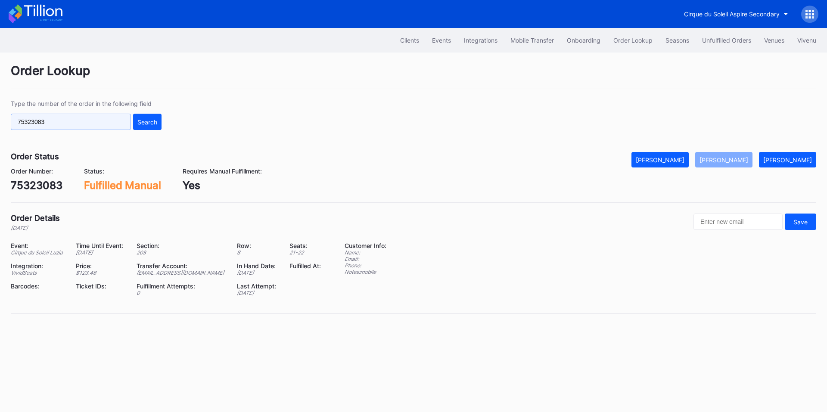
click at [78, 122] on input "75323083" at bounding box center [71, 122] width 120 height 16
paste input "50625437"
click at [148, 119] on div "Search" at bounding box center [147, 122] width 20 height 7
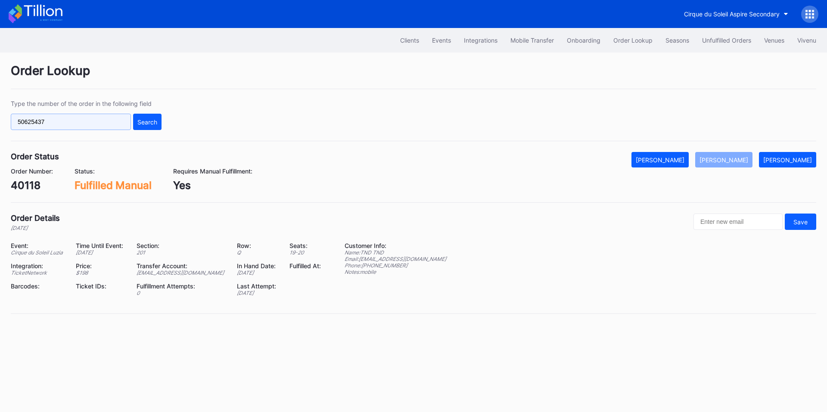
click at [84, 125] on input "50625437" at bounding box center [71, 122] width 120 height 16
paste input "621824827"
click at [151, 122] on div "Search" at bounding box center [147, 122] width 20 height 7
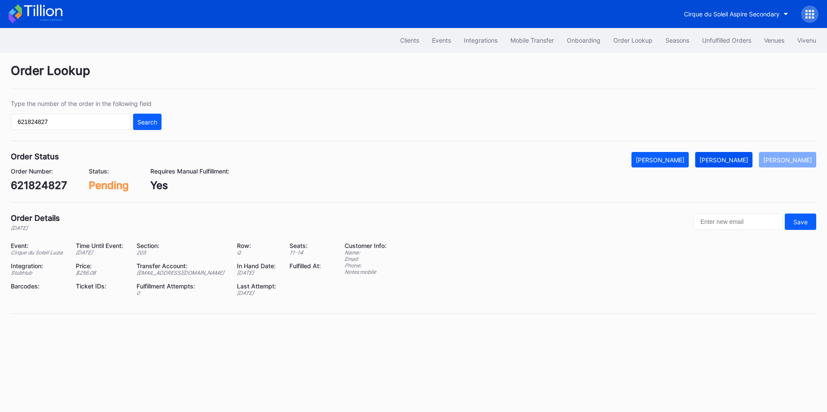
click at [737, 159] on div "[PERSON_NAME]" at bounding box center [724, 159] width 49 height 7
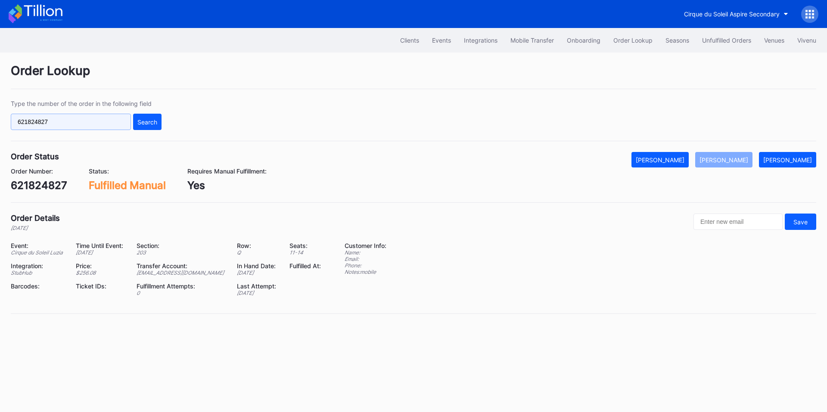
click at [69, 121] on input "621824827" at bounding box center [71, 122] width 120 height 16
paste input "84869097"
click at [147, 122] on div "Search" at bounding box center [147, 122] width 20 height 7
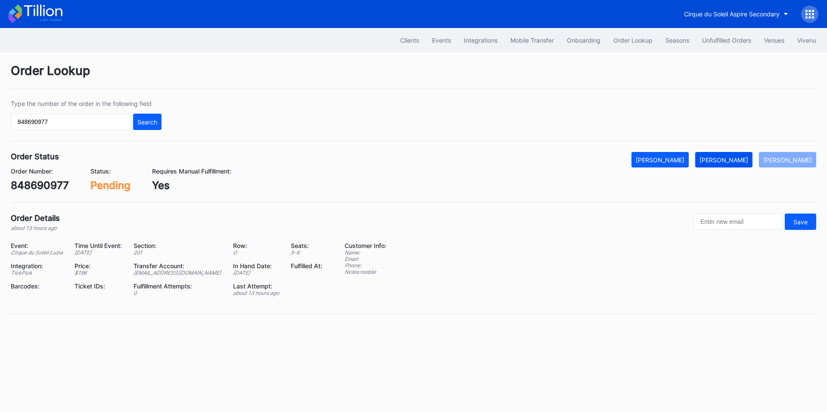
click at [727, 153] on button "[PERSON_NAME]" at bounding box center [724, 160] width 57 height 16
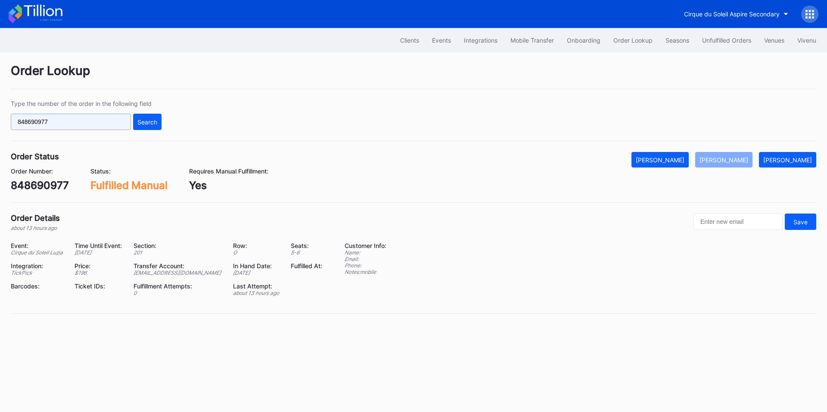
click at [85, 121] on input "848690977" at bounding box center [71, 122] width 120 height 16
paste input "16939036"
click at [140, 122] on div "Search" at bounding box center [147, 122] width 20 height 7
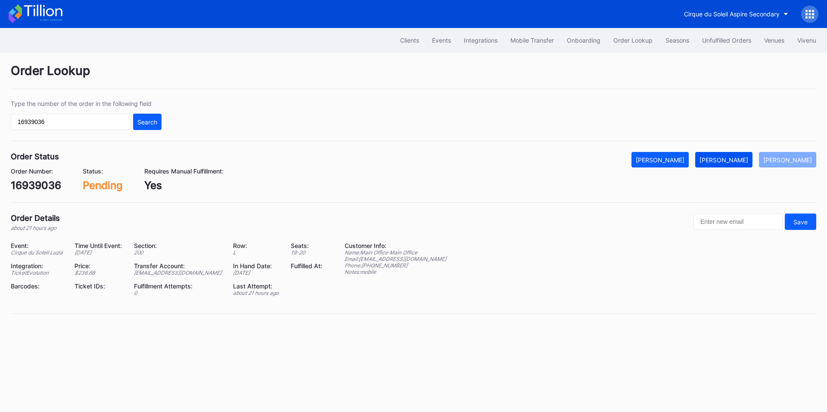
click at [747, 163] on div "[PERSON_NAME]" at bounding box center [724, 159] width 49 height 7
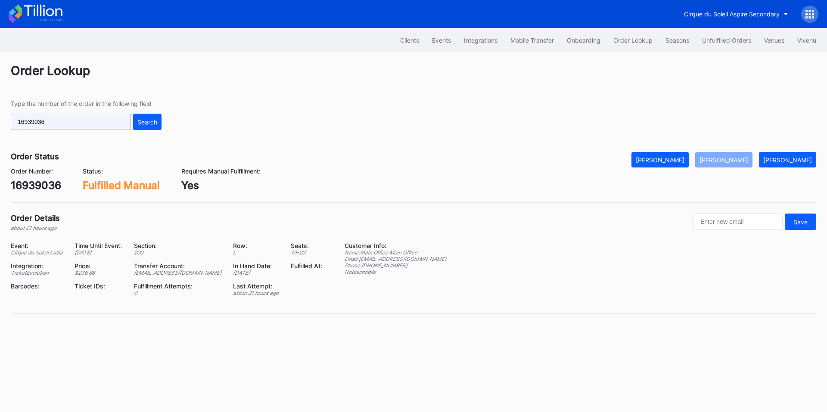
click at [46, 123] on input "16939036" at bounding box center [71, 122] width 120 height 16
paste input "75349278"
click at [135, 121] on button "Search" at bounding box center [147, 122] width 28 height 16
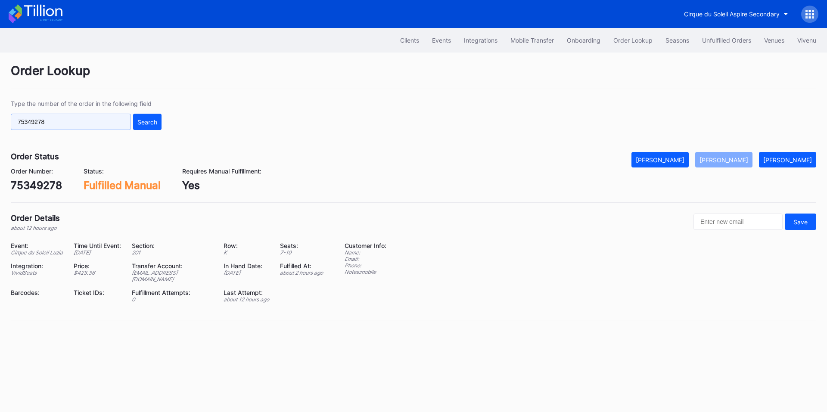
click at [84, 117] on input "75349278" at bounding box center [71, 122] width 120 height 16
paste input "287211314"
click at [151, 117] on button "Search" at bounding box center [147, 122] width 28 height 16
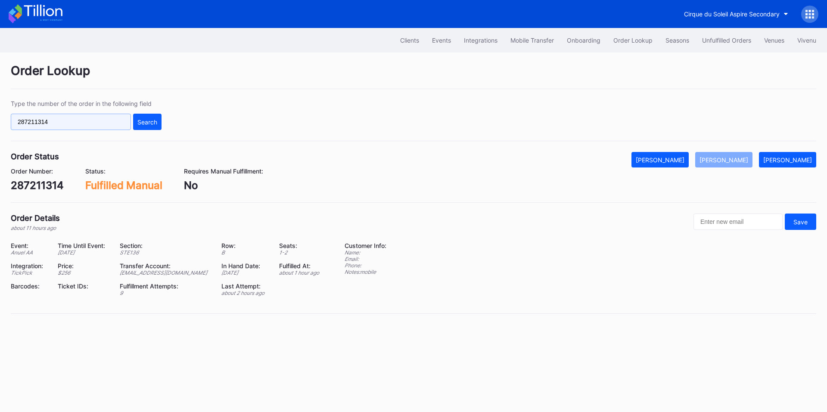
click at [99, 122] on input "287211314" at bounding box center [71, 122] width 120 height 16
paste input "622555211"
click at [150, 116] on button "Search" at bounding box center [147, 122] width 28 height 16
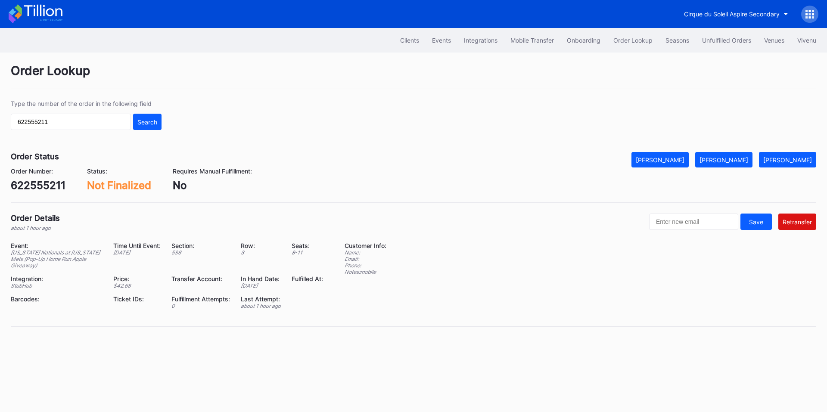
drag, startPoint x: 674, startPoint y: 159, endPoint x: 824, endPoint y: 166, distance: 150.2
click at [674, 159] on div "[PERSON_NAME]" at bounding box center [660, 159] width 49 height 7
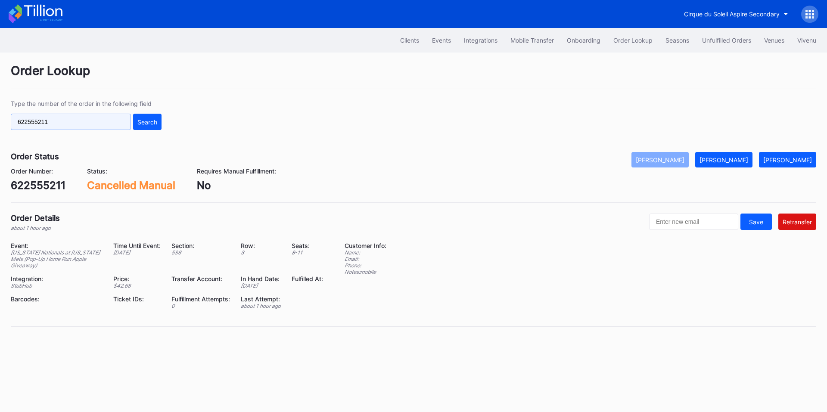
click at [95, 126] on input "622555211" at bounding box center [71, 122] width 120 height 16
paste input "947"
click at [153, 115] on button "Search" at bounding box center [147, 122] width 28 height 16
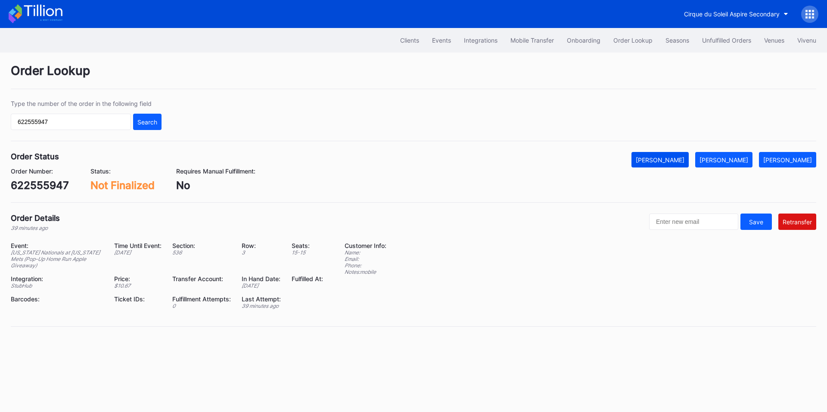
click at [675, 158] on div "[PERSON_NAME]" at bounding box center [660, 159] width 49 height 7
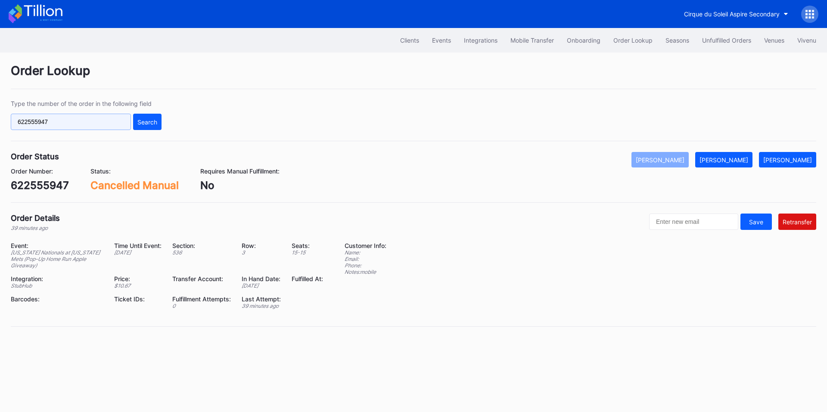
click at [93, 125] on input "622555947" at bounding box center [71, 122] width 120 height 16
paste input "887180017"
click at [150, 126] on button "Search" at bounding box center [147, 122] width 28 height 16
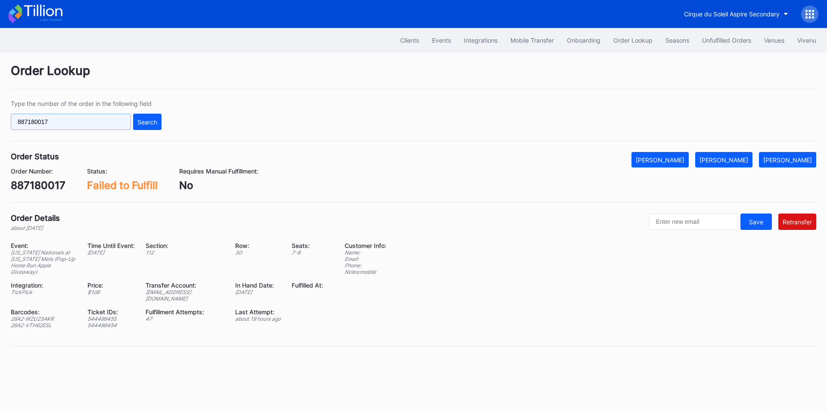
click at [77, 124] on input "887180017" at bounding box center [71, 122] width 120 height 16
paste input "622556077"
click at [155, 127] on button "Search" at bounding box center [147, 122] width 28 height 16
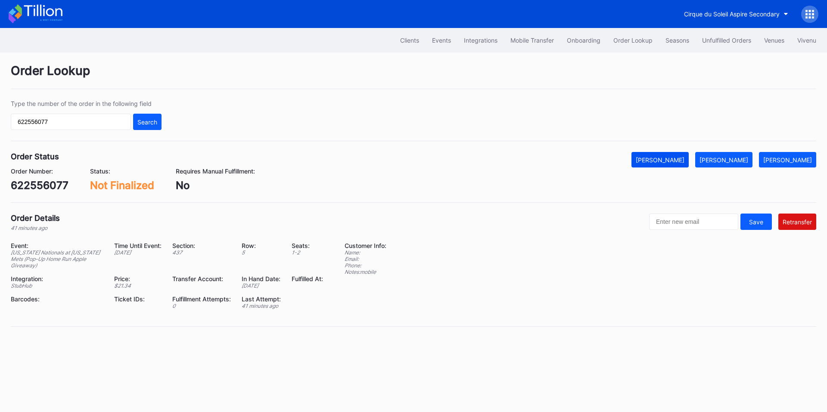
click at [681, 162] on div "[PERSON_NAME]" at bounding box center [660, 159] width 49 height 7
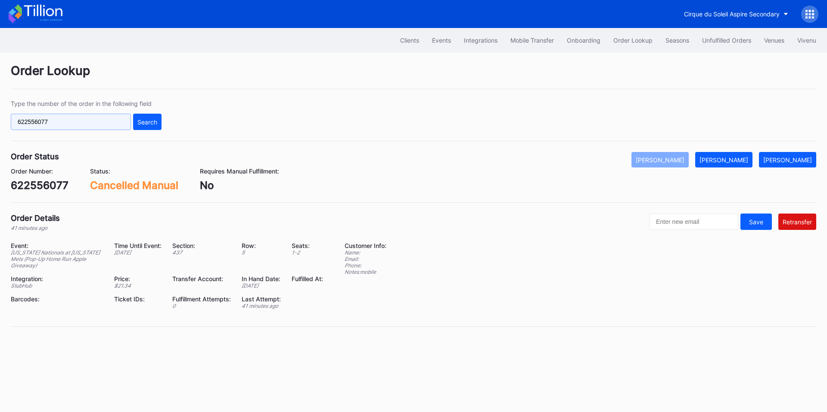
click at [83, 120] on input "622556077" at bounding box center [71, 122] width 120 height 16
paste input "11013844"
click at [149, 124] on div "Search" at bounding box center [147, 122] width 20 height 7
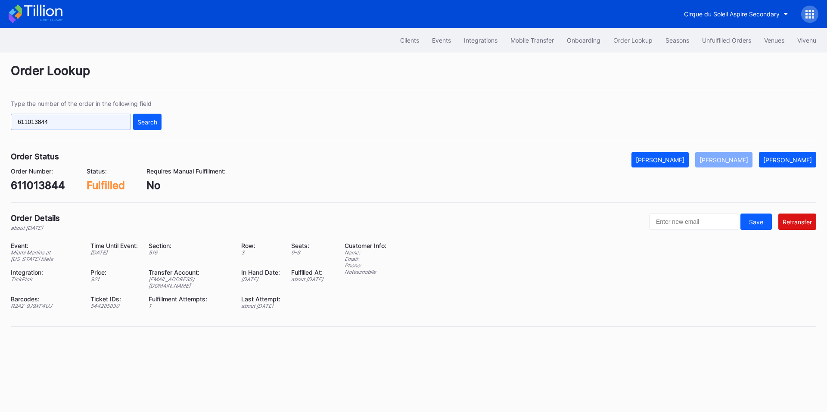
click at [79, 119] on input "611013844" at bounding box center [71, 122] width 120 height 16
paste input "0144402"
type input "601444024"
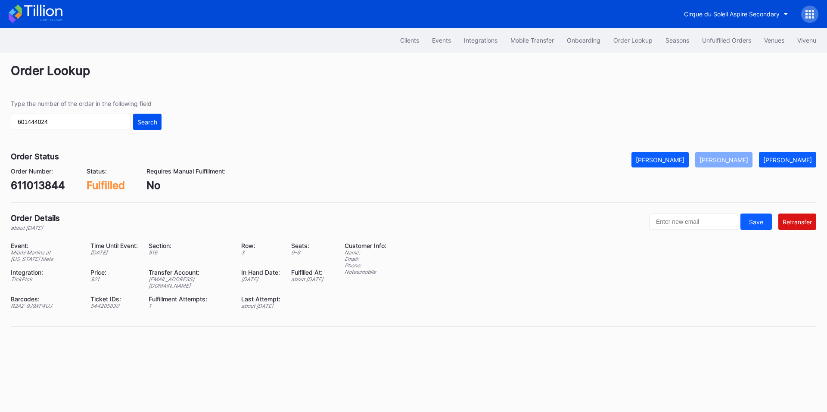
click at [161, 119] on button "Search" at bounding box center [147, 122] width 28 height 16
click at [440, 43] on div "Events" at bounding box center [441, 40] width 19 height 7
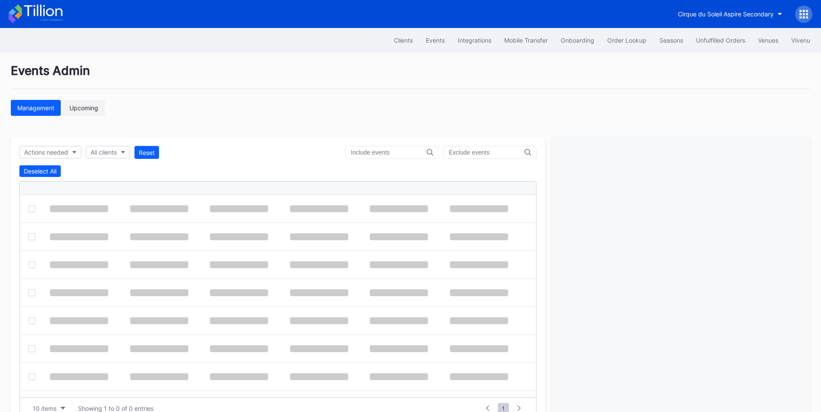
click at [87, 111] on div "Upcoming" at bounding box center [83, 107] width 29 height 7
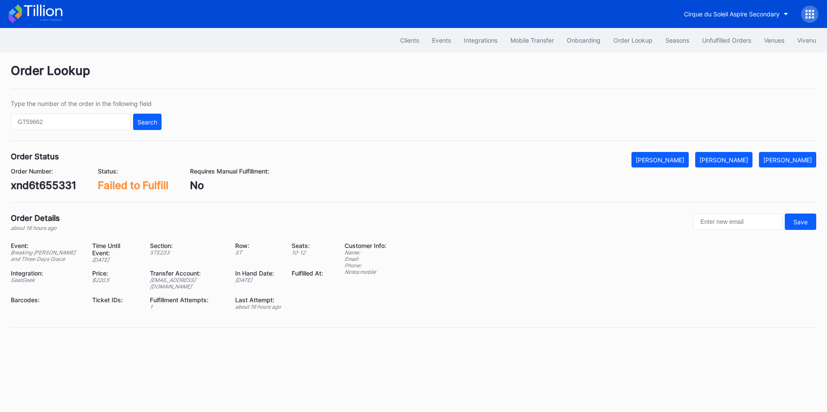
click at [60, 186] on div "xnd6t655331" at bounding box center [44, 185] width 66 height 12
copy div "xnd6t655331"
click at [741, 165] on button "[PERSON_NAME]" at bounding box center [724, 160] width 57 height 16
click at [59, 185] on div "9m2ycm8lnym" at bounding box center [47, 185] width 73 height 12
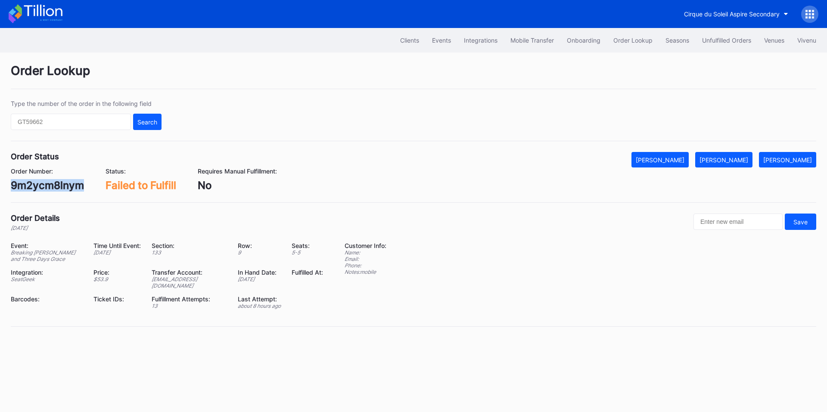
click at [59, 185] on div "9m2ycm8lnym" at bounding box center [47, 185] width 73 height 12
copy div "9m2ycm8lnym"
click at [740, 161] on div "[PERSON_NAME]" at bounding box center [724, 159] width 49 height 7
click at [53, 187] on div "756qs2g6p2n" at bounding box center [45, 185] width 69 height 12
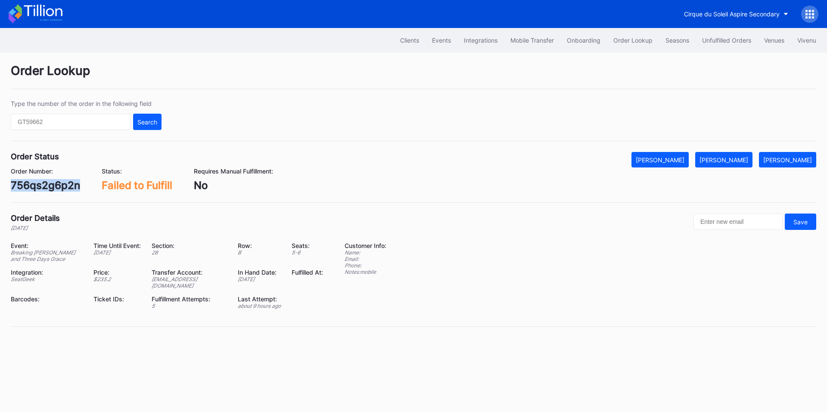
copy div "756qs2g6p2n"
click at [737, 159] on div "[PERSON_NAME]" at bounding box center [724, 159] width 49 height 7
click at [59, 183] on div "g9rxt658yml" at bounding box center [42, 185] width 63 height 12
copy div "g9rxt658yml"
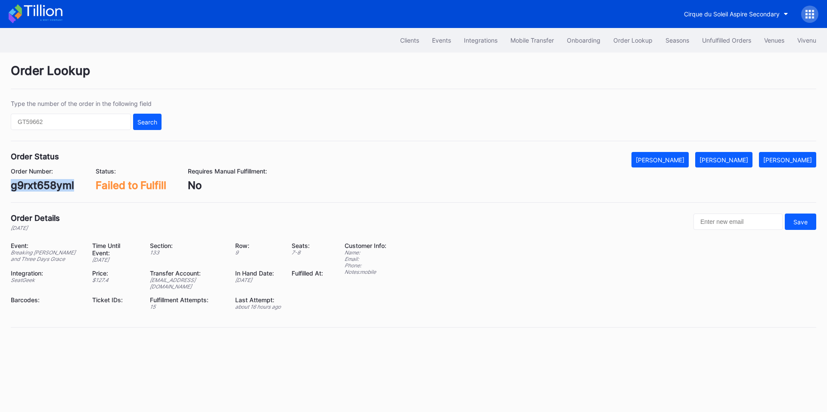
drag, startPoint x: 749, startPoint y: 154, endPoint x: 726, endPoint y: 137, distance: 28.4
click at [749, 154] on button "[PERSON_NAME]" at bounding box center [724, 160] width 57 height 16
click at [47, 188] on div "3215s81qlpv" at bounding box center [42, 185] width 62 height 12
copy div "3215s81qlpv"
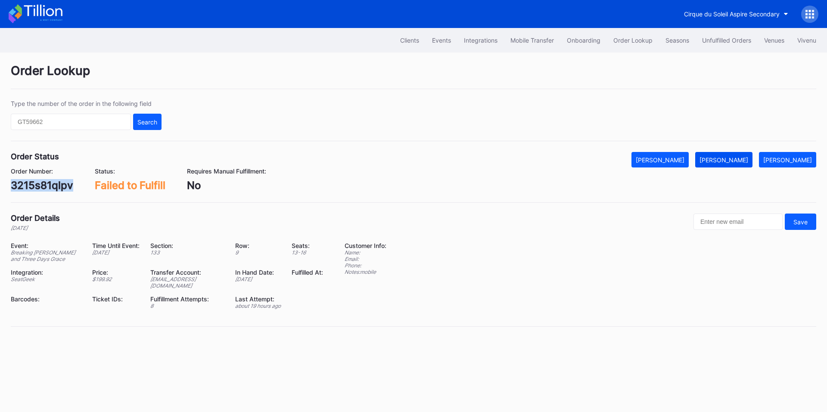
click at [735, 160] on div "[PERSON_NAME]" at bounding box center [724, 159] width 49 height 7
click at [46, 185] on div "n360tqx26o0" at bounding box center [44, 185] width 67 height 12
copy div "n360tqx26o0"
click at [738, 165] on button "[PERSON_NAME]" at bounding box center [724, 160] width 57 height 16
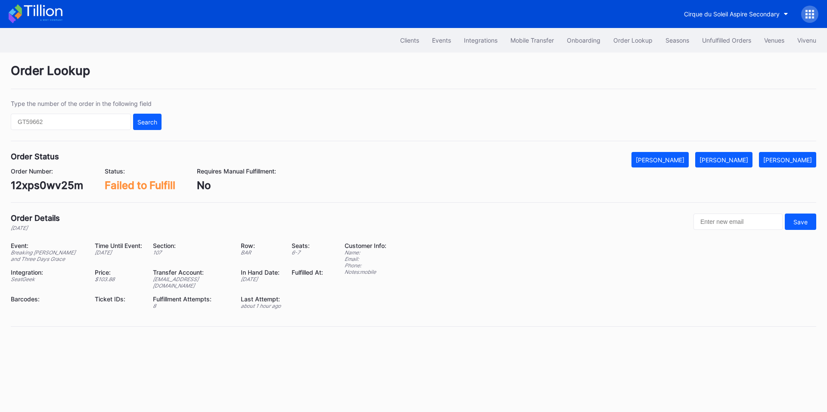
click at [38, 187] on div "12xps0wv25m" at bounding box center [47, 185] width 72 height 12
copy div "12xps0wv25m"
drag, startPoint x: 732, startPoint y: 161, endPoint x: 670, endPoint y: 117, distance: 76.4
click at [732, 161] on div "[PERSON_NAME]" at bounding box center [724, 159] width 49 height 7
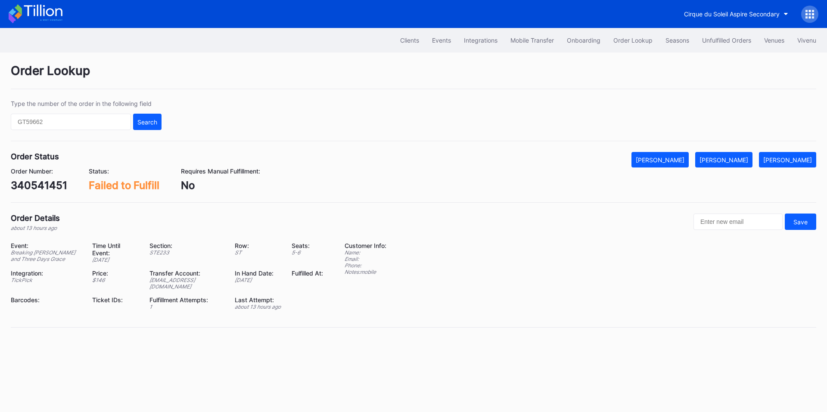
click at [34, 187] on div "340541451" at bounding box center [39, 185] width 56 height 12
copy div "340541451"
drag, startPoint x: 732, startPoint y: 158, endPoint x: 678, endPoint y: 72, distance: 101.4
click at [731, 156] on div "[PERSON_NAME]" at bounding box center [724, 159] width 49 height 7
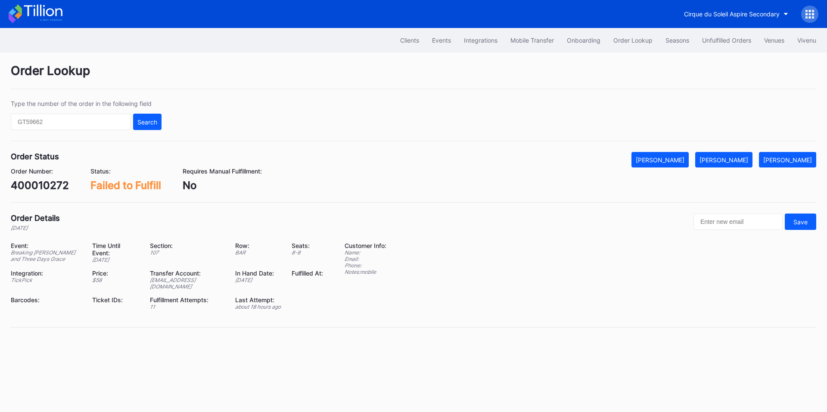
click at [52, 181] on div "400010272" at bounding box center [40, 185] width 58 height 12
copy div "400010272"
drag, startPoint x: 736, startPoint y: 160, endPoint x: 709, endPoint y: 89, distance: 75.9
click at [736, 160] on div "[PERSON_NAME]" at bounding box center [724, 159] width 49 height 7
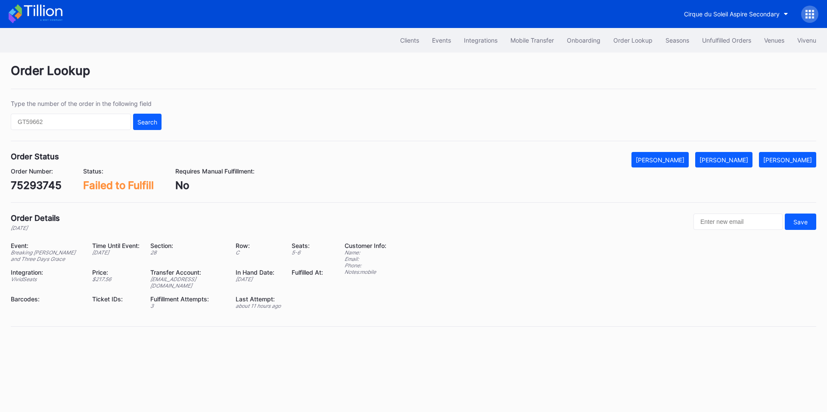
click at [45, 181] on div "75293745" at bounding box center [36, 185] width 51 height 12
copy div "75293745"
click at [746, 162] on div "[PERSON_NAME]" at bounding box center [724, 159] width 49 height 7
click at [35, 184] on div "73567440" at bounding box center [37, 185] width 52 height 12
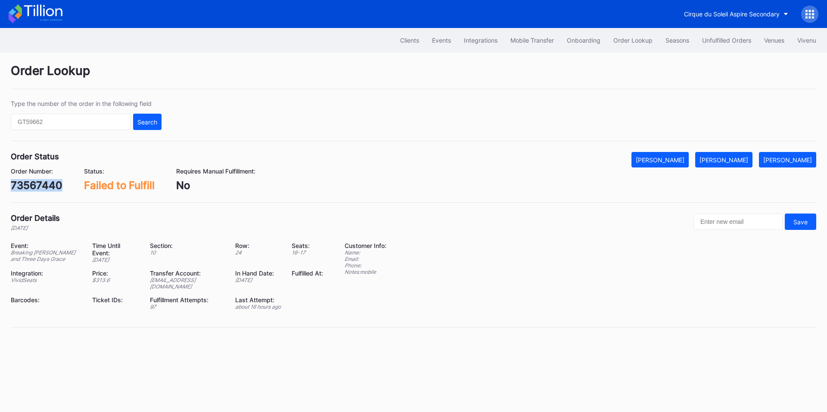
click at [35, 184] on div "73567440" at bounding box center [37, 185] width 52 height 12
copy div "73567440"
click at [720, 159] on div "[PERSON_NAME]" at bounding box center [724, 159] width 49 height 7
click at [33, 187] on div "75129771" at bounding box center [34, 185] width 47 height 12
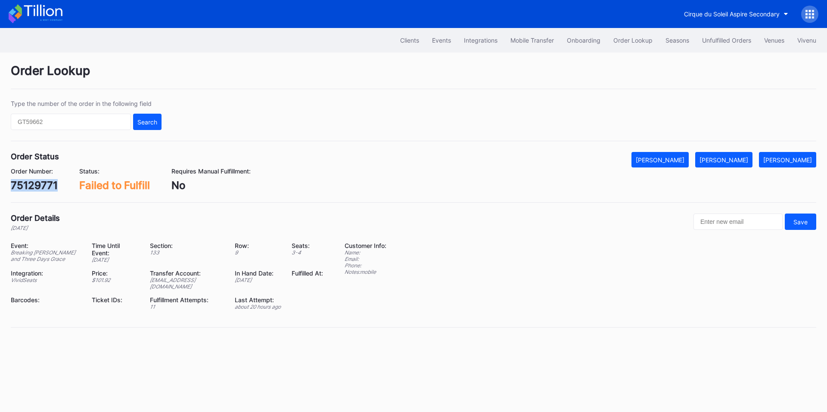
copy div "75129771"
drag, startPoint x: 737, startPoint y: 159, endPoint x: 664, endPoint y: 1, distance: 173.9
click at [737, 159] on div "[PERSON_NAME]" at bounding box center [724, 159] width 49 height 7
click at [29, 184] on div "75098241" at bounding box center [36, 185] width 50 height 12
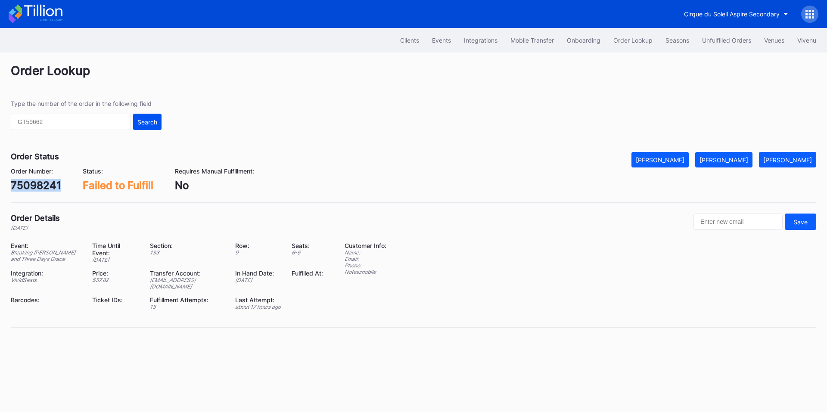
copy div "75098241"
click at [727, 155] on button "[PERSON_NAME]" at bounding box center [724, 160] width 57 height 16
click at [49, 189] on div "620888061" at bounding box center [39, 185] width 57 height 12
copy div "620888061"
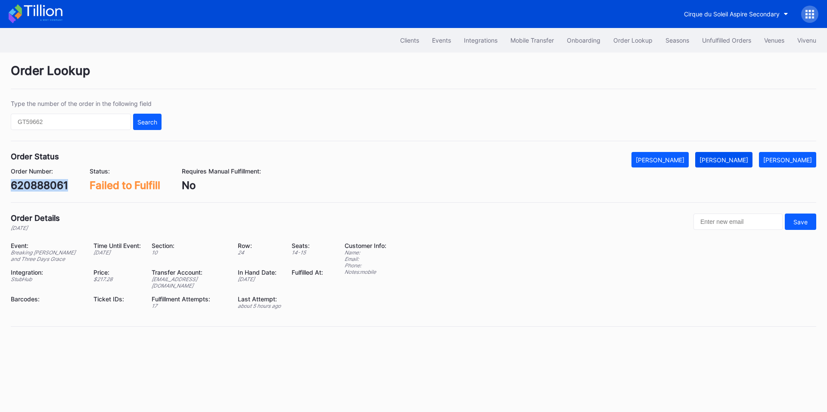
click at [734, 163] on div "[PERSON_NAME]" at bounding box center [724, 159] width 49 height 7
click at [42, 190] on div "621041755" at bounding box center [38, 185] width 55 height 12
copy div "621041755"
click at [728, 158] on div "[PERSON_NAME]" at bounding box center [724, 159] width 49 height 7
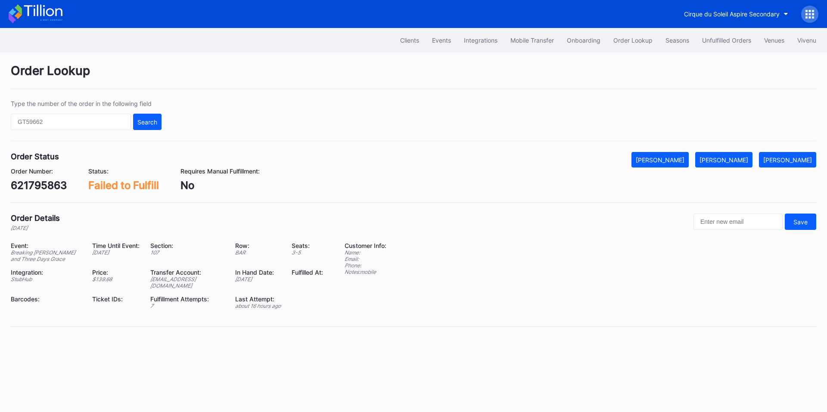
click at [44, 181] on div "621795863" at bounding box center [39, 185] width 56 height 12
copy div "621795863"
drag, startPoint x: 740, startPoint y: 163, endPoint x: 781, endPoint y: 179, distance: 44.5
click at [740, 163] on div "[PERSON_NAME]" at bounding box center [724, 159] width 49 height 7
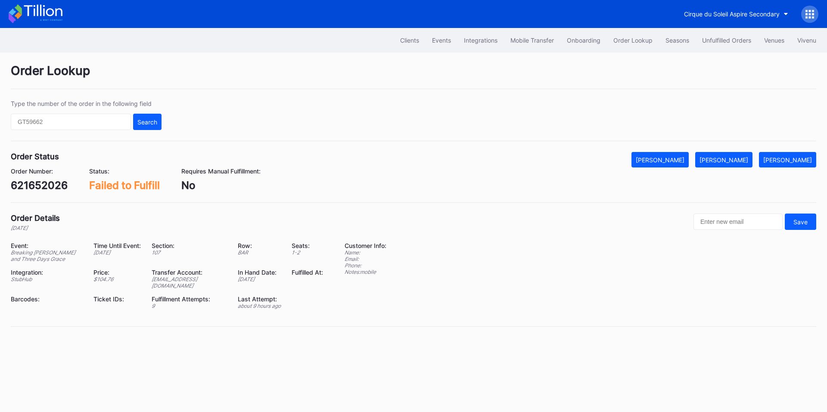
click at [48, 182] on div "621652026" at bounding box center [39, 185] width 57 height 12
copy div "621652026"
